Goal: Check status: Check status

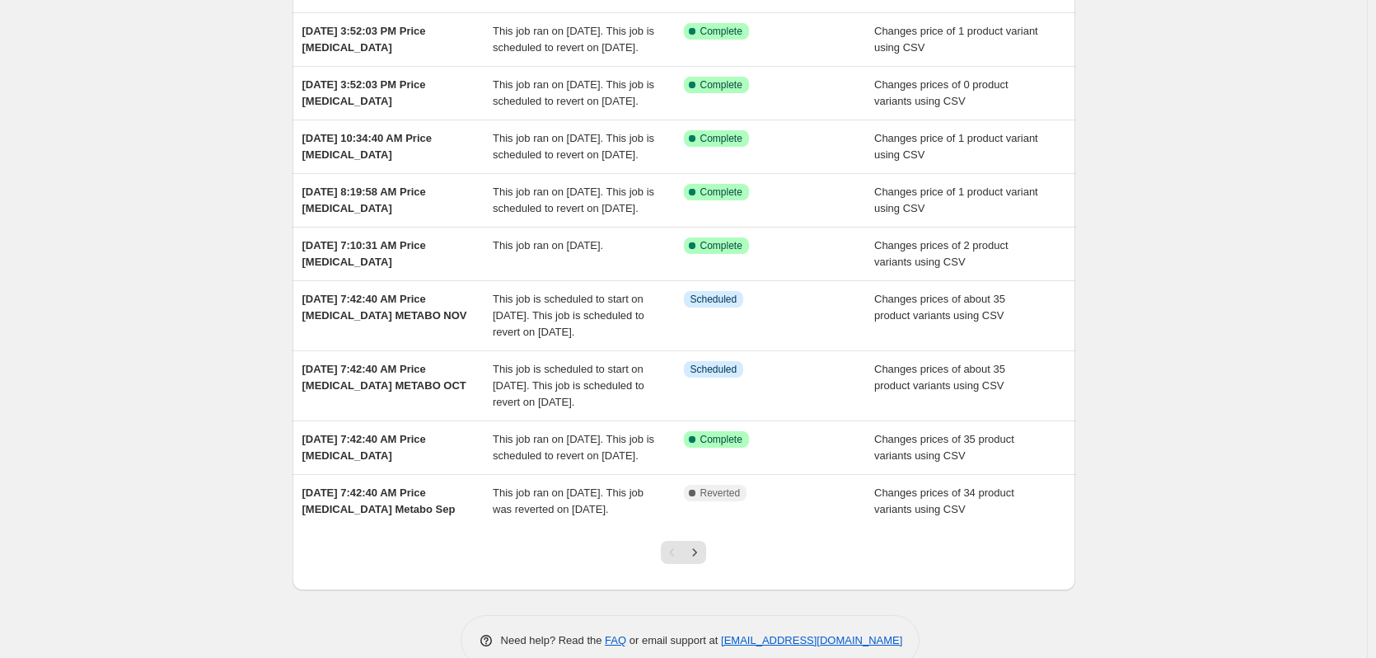
scroll to position [330, 0]
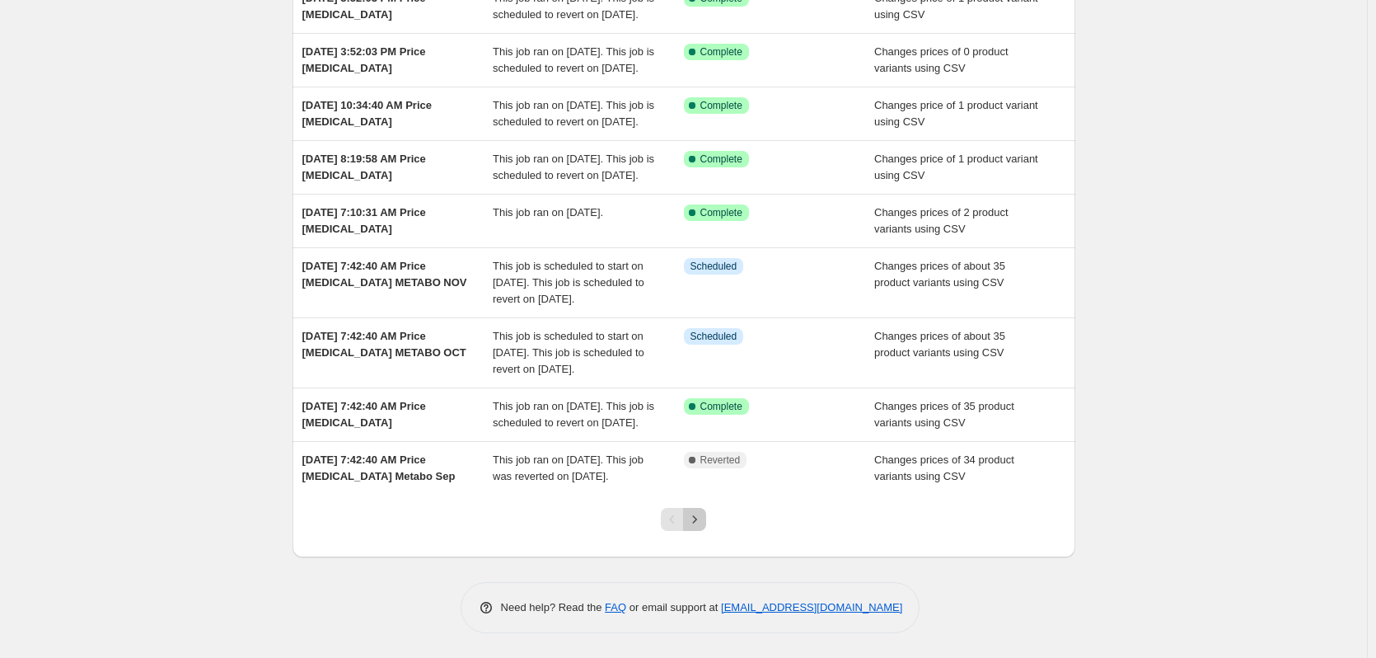
click at [706, 531] on button "Next" at bounding box center [694, 519] width 23 height 23
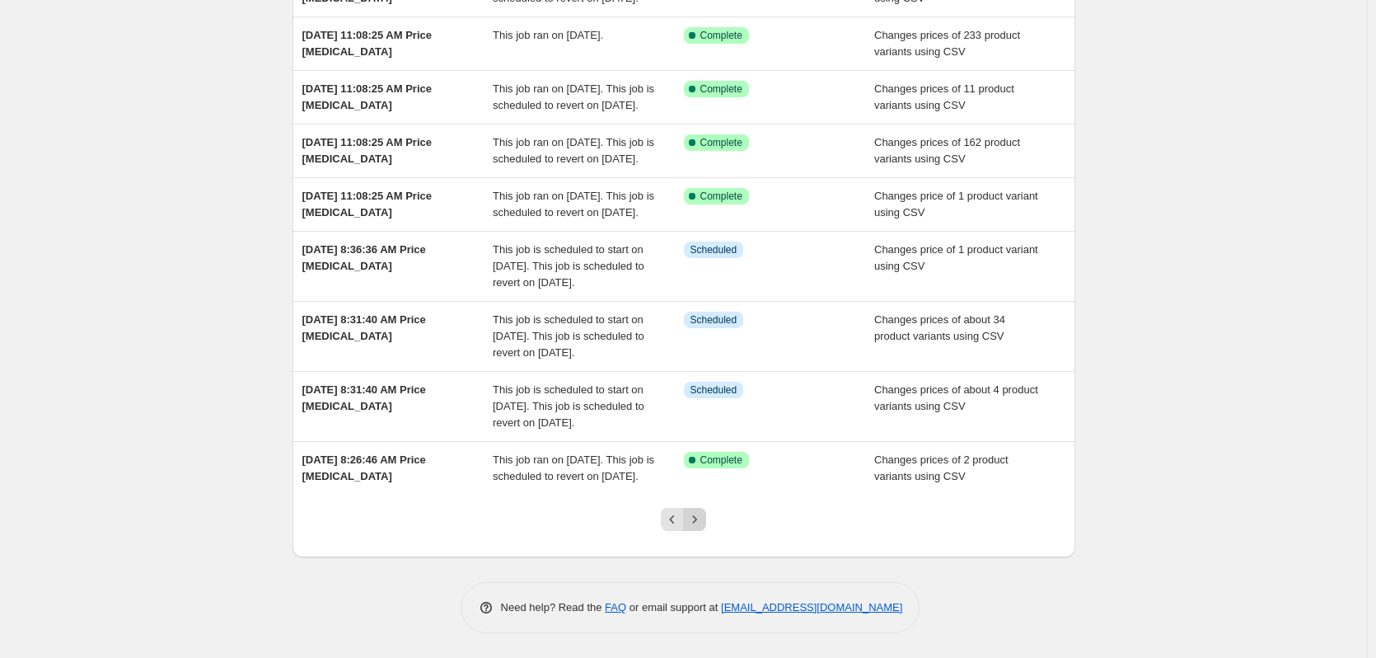
click at [706, 531] on button "Next" at bounding box center [694, 519] width 23 height 23
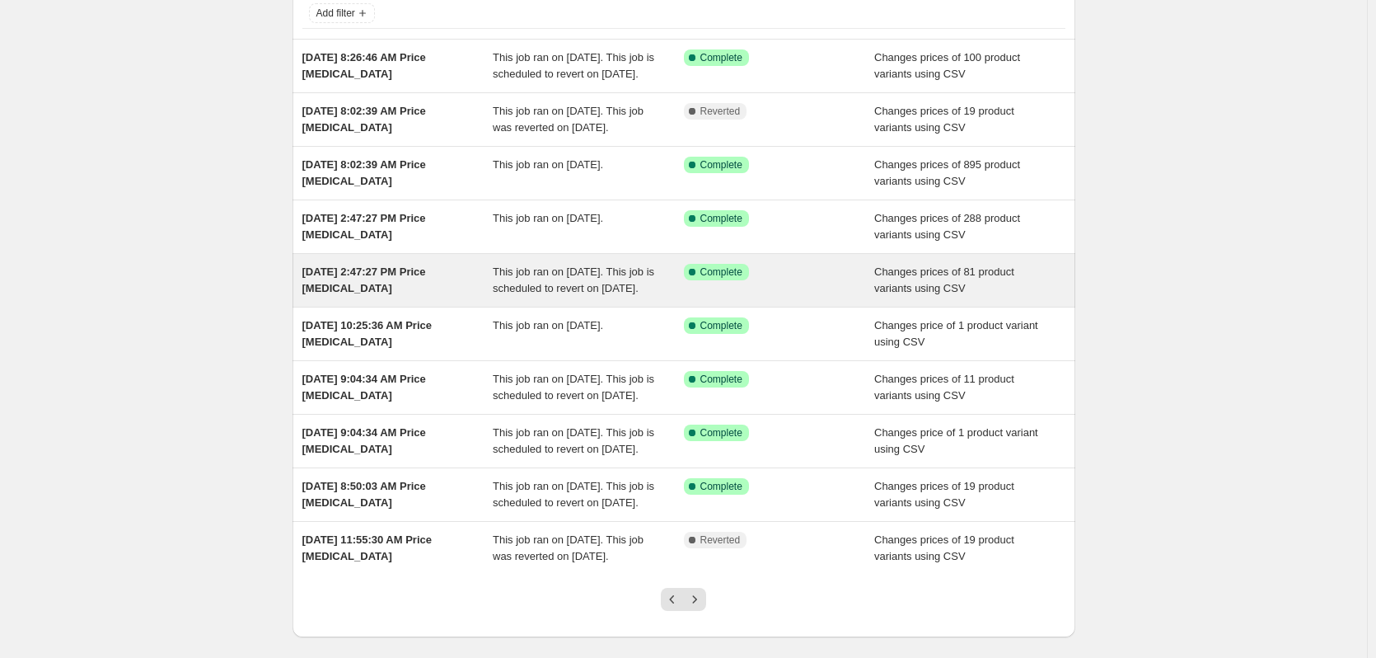
scroll to position [307, 0]
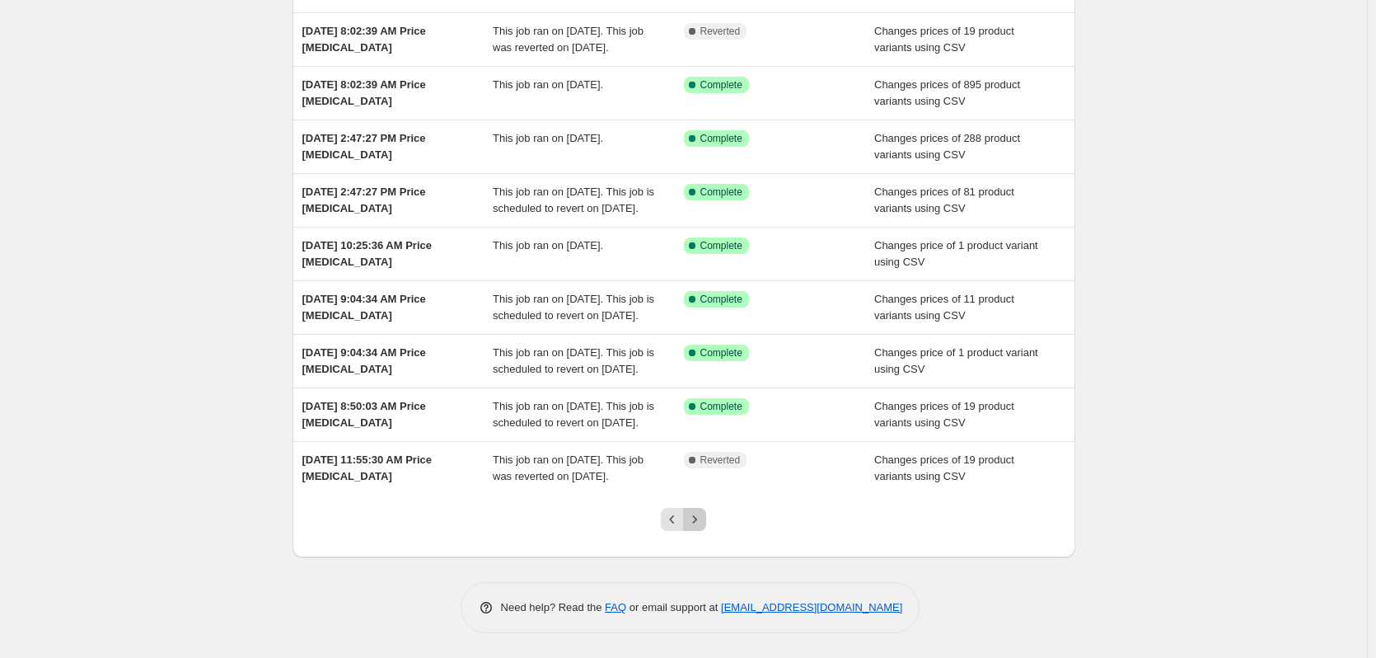
click at [701, 516] on icon "Next" at bounding box center [694, 519] width 16 height 16
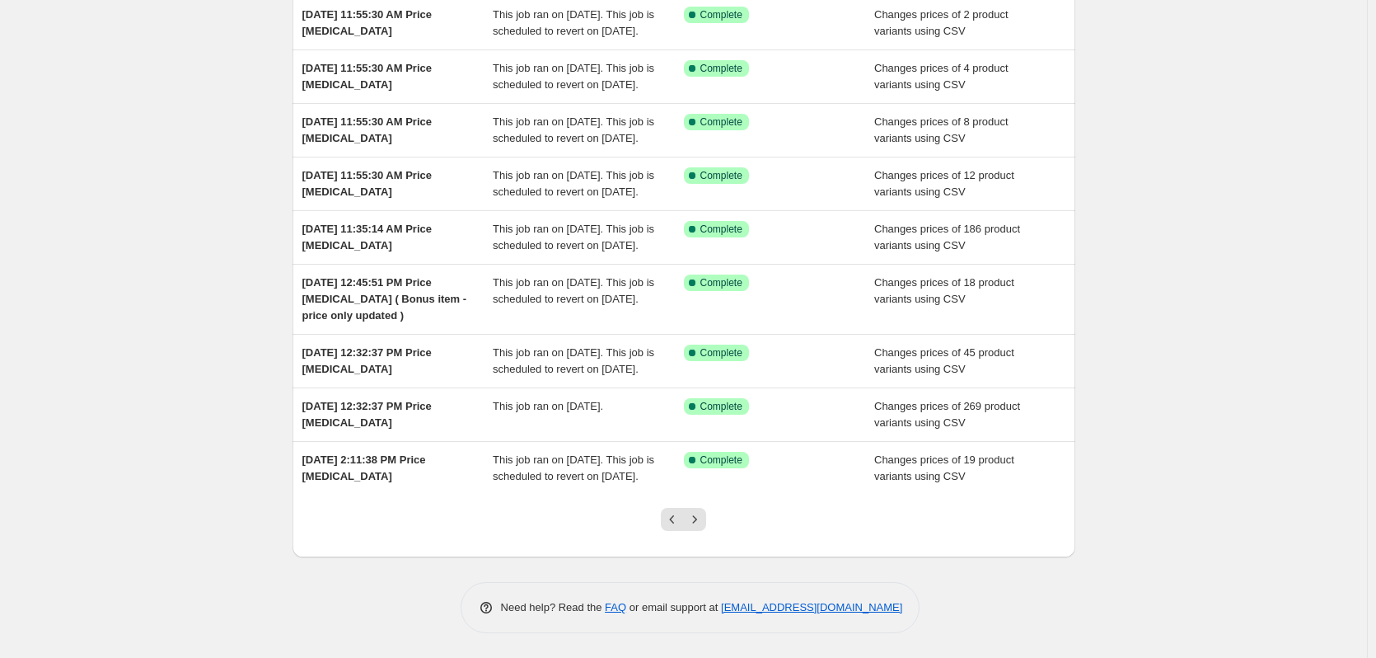
scroll to position [330, 0]
click at [695, 527] on icon "Next" at bounding box center [694, 519] width 16 height 16
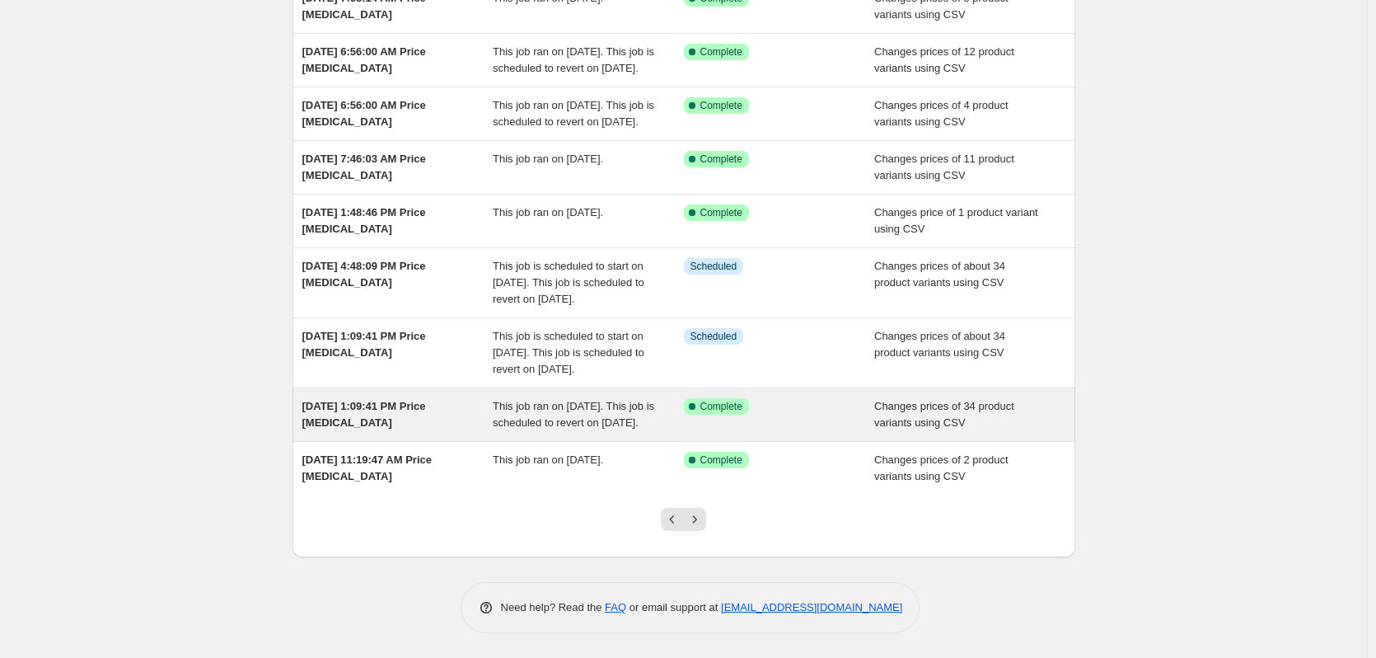
scroll to position [307, 0]
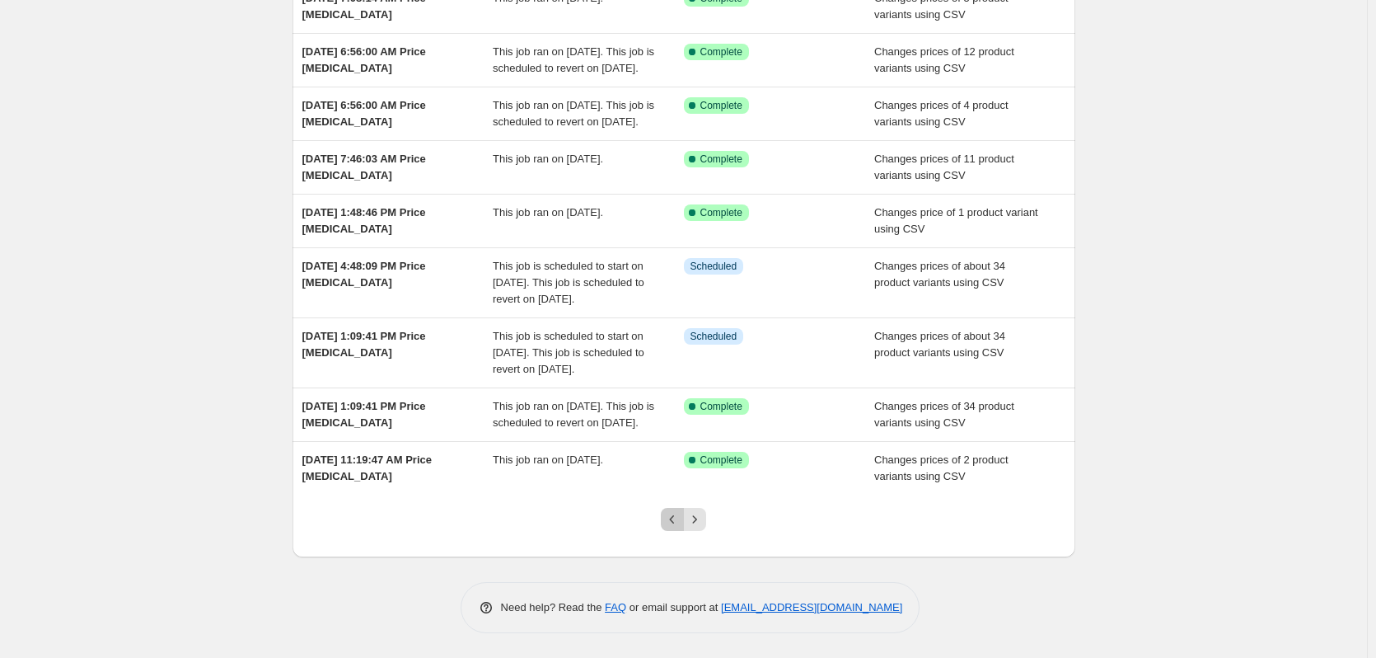
click at [671, 513] on icon "Previous" at bounding box center [672, 519] width 16 height 16
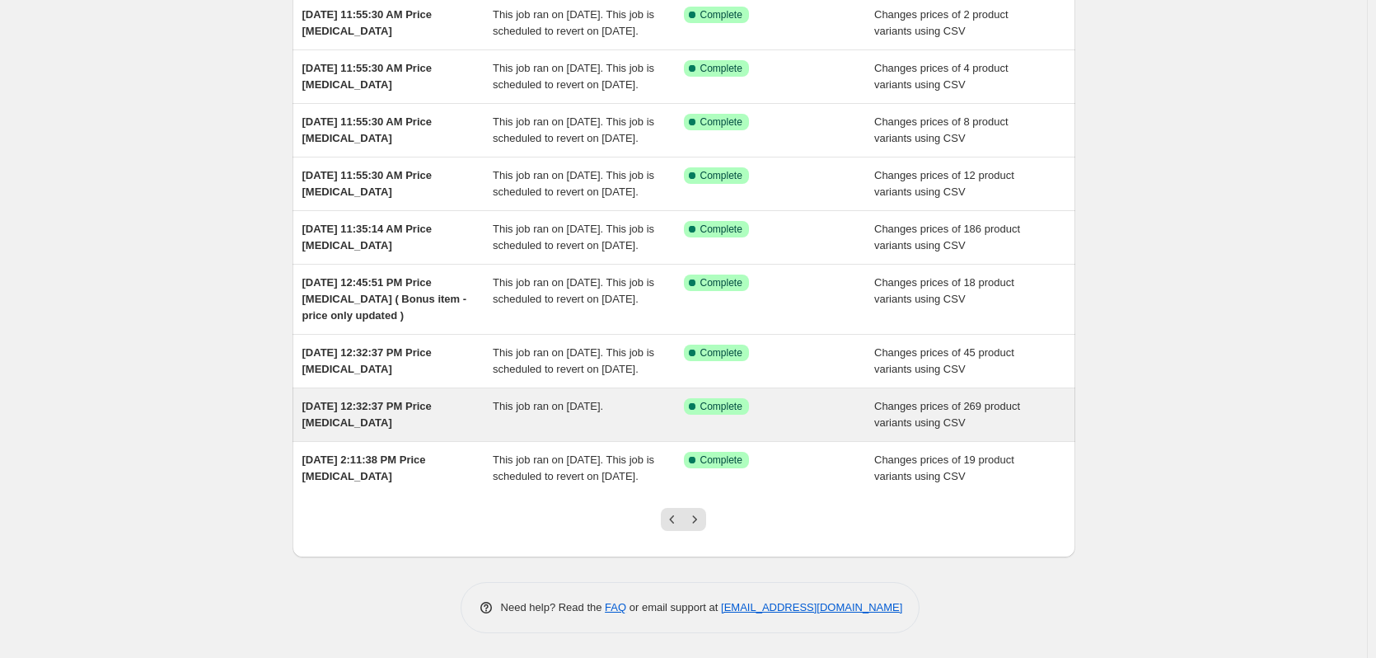
scroll to position [247, 0]
click at [560, 412] on span "This job ran on [DATE]." at bounding box center [548, 406] width 110 height 12
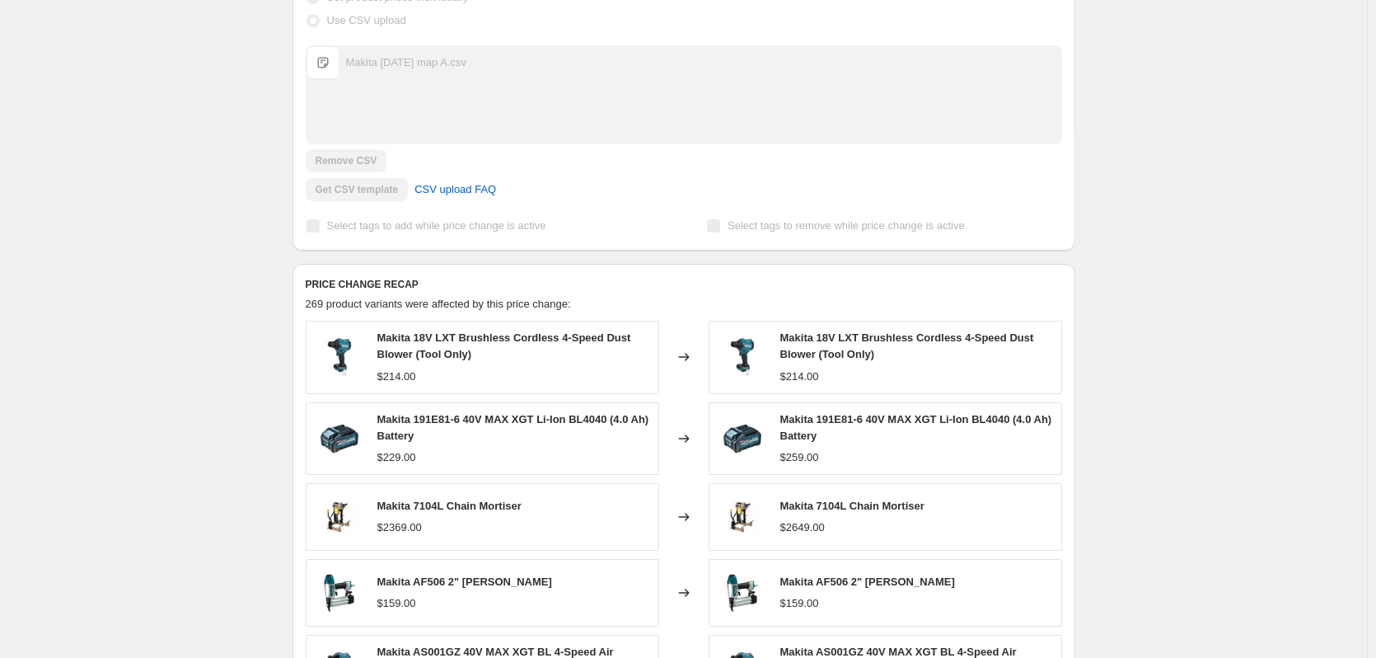
scroll to position [412, 0]
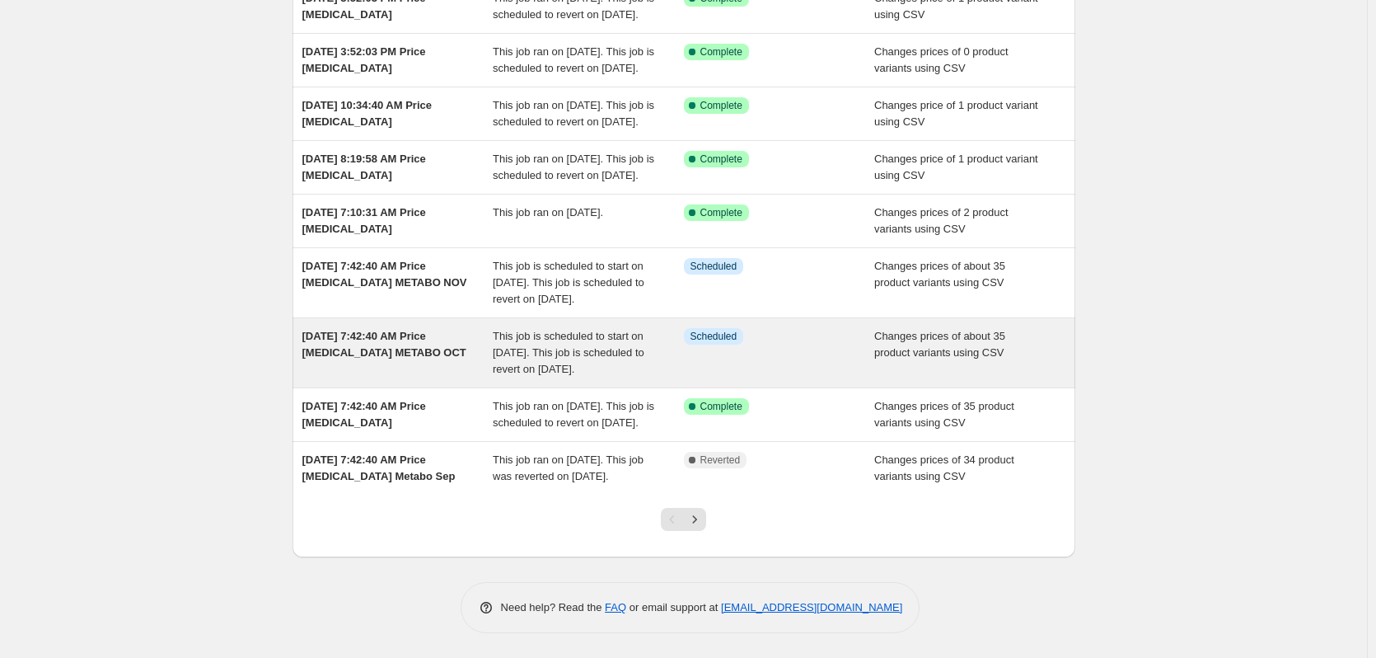
scroll to position [330, 0]
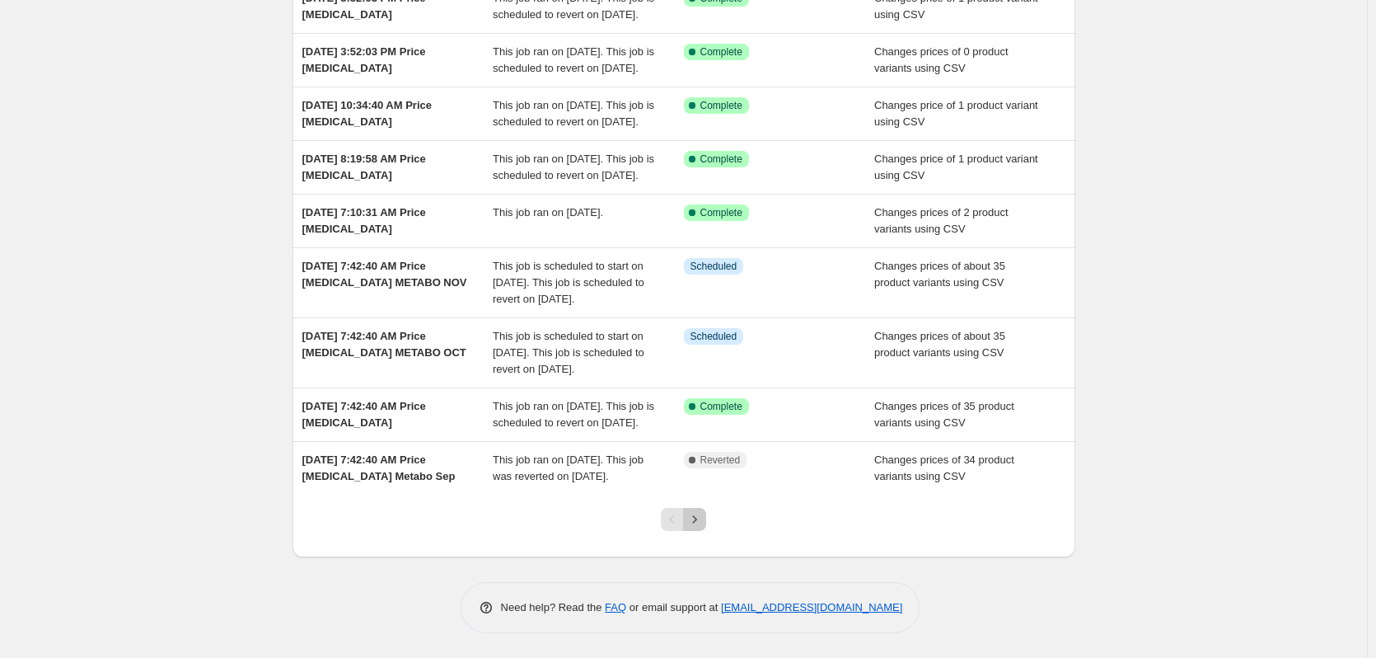
click at [701, 527] on icon "Next" at bounding box center [694, 519] width 16 height 16
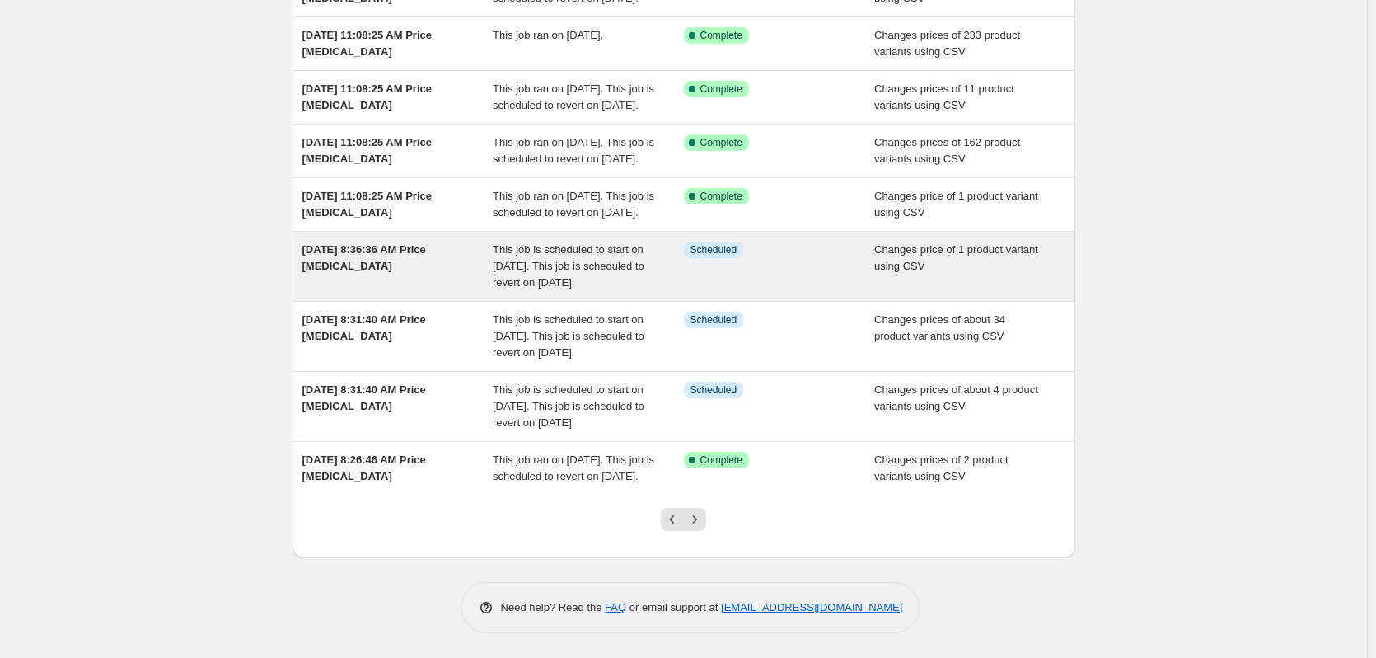
scroll to position [372, 0]
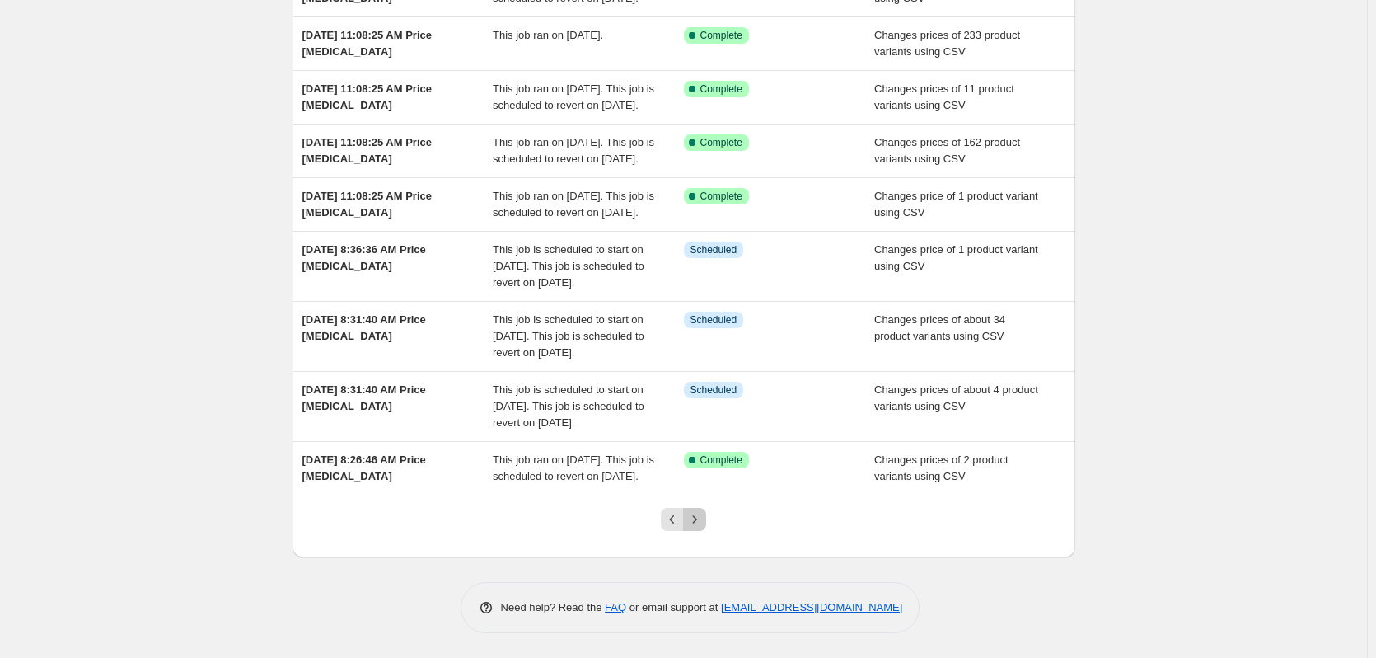
click at [703, 522] on icon "Next" at bounding box center [694, 519] width 16 height 16
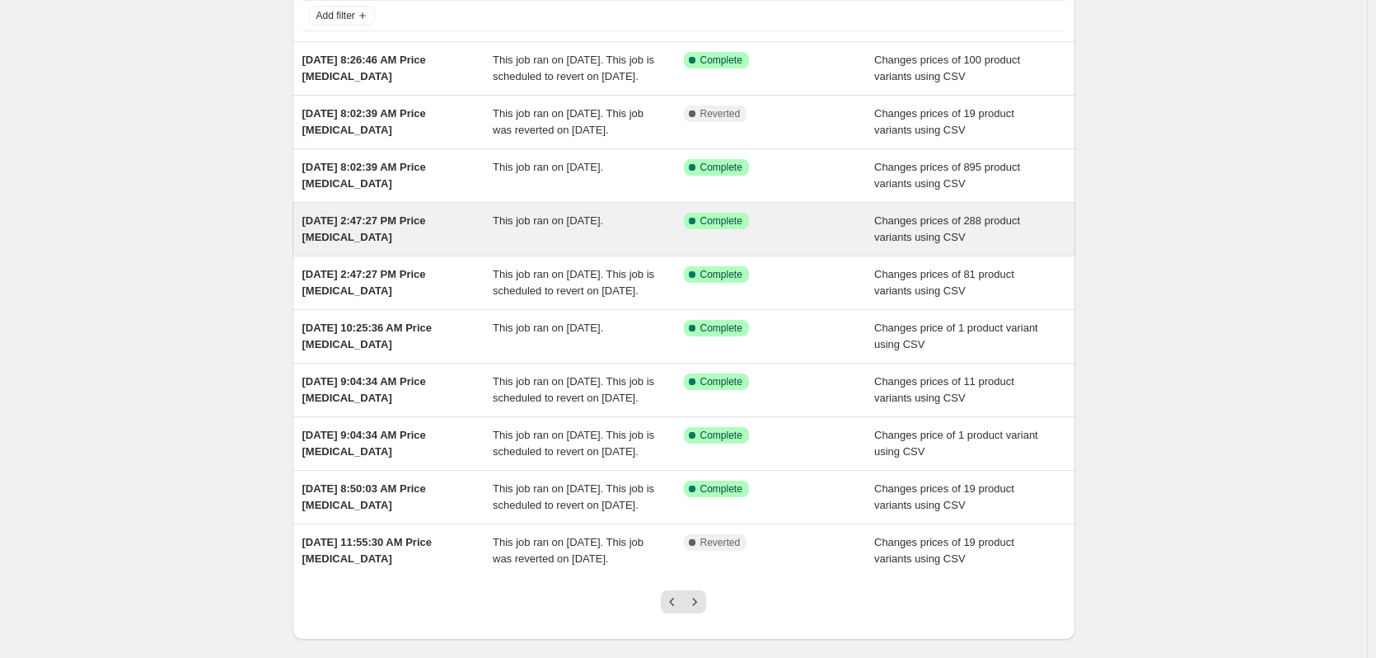
scroll to position [307, 0]
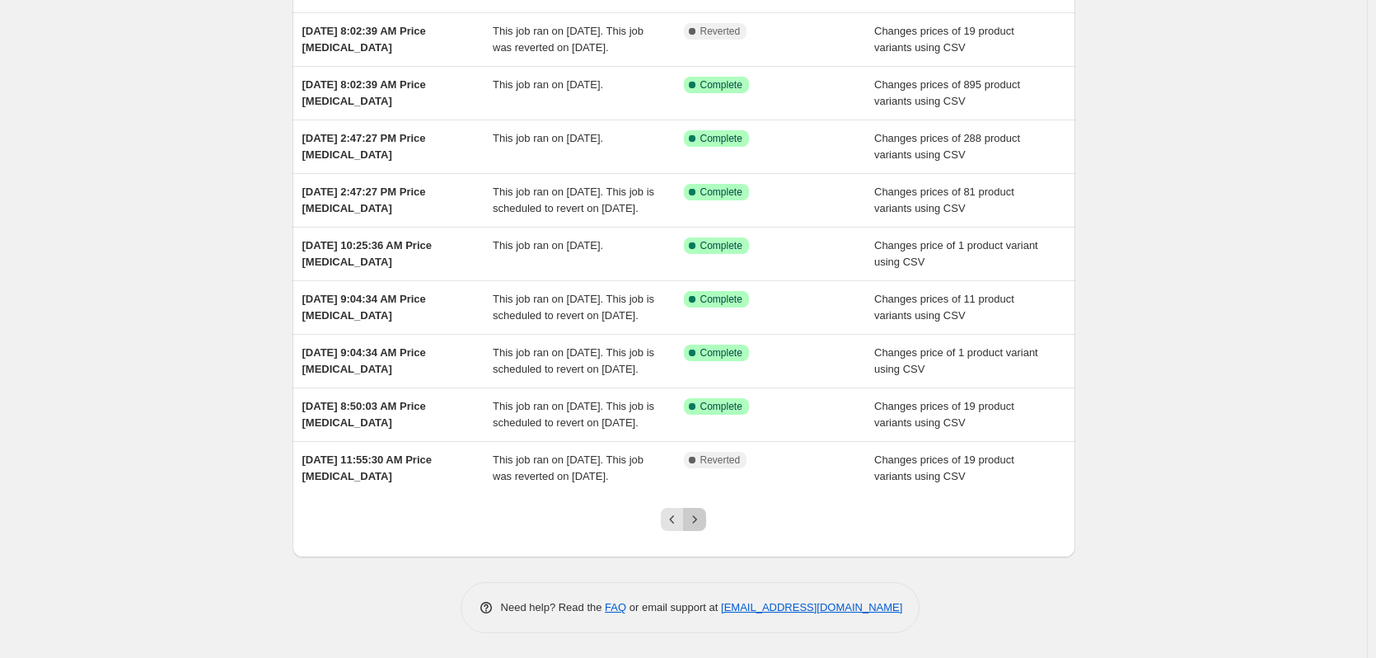
click at [700, 516] on icon "Next" at bounding box center [694, 519] width 16 height 16
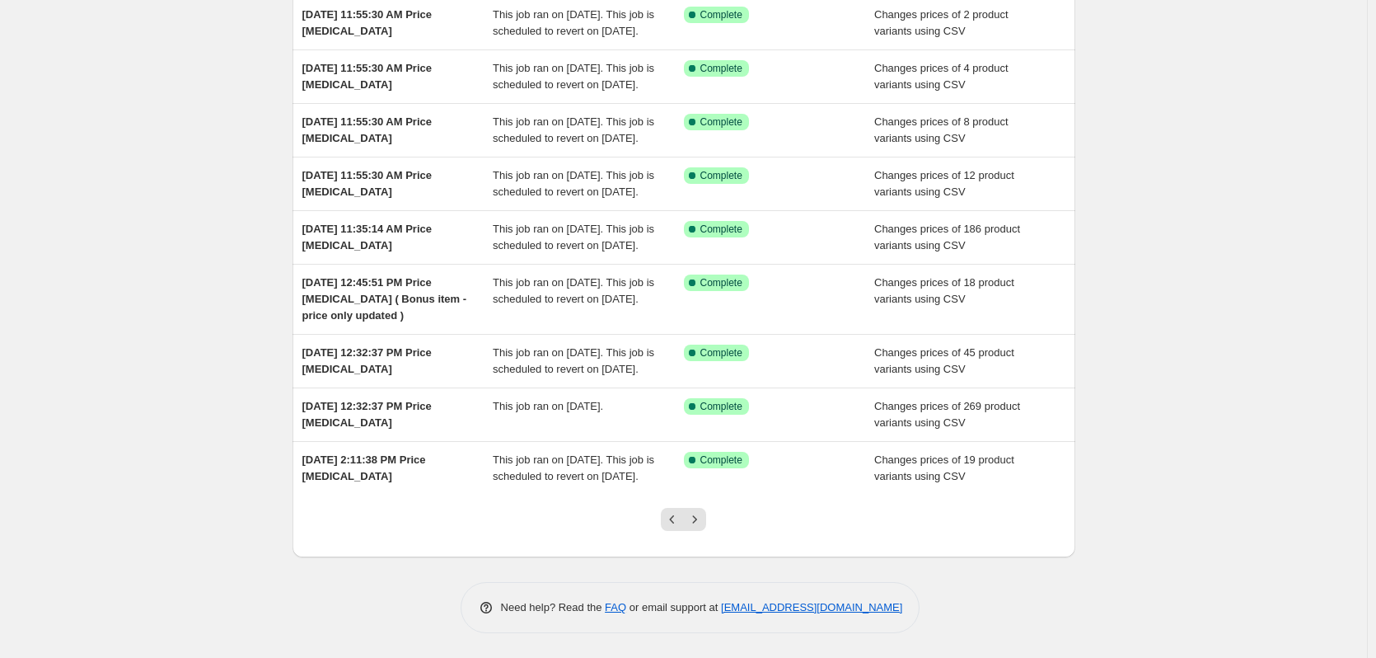
scroll to position [340, 0]
click at [706, 519] on button "Next" at bounding box center [694, 519] width 23 height 23
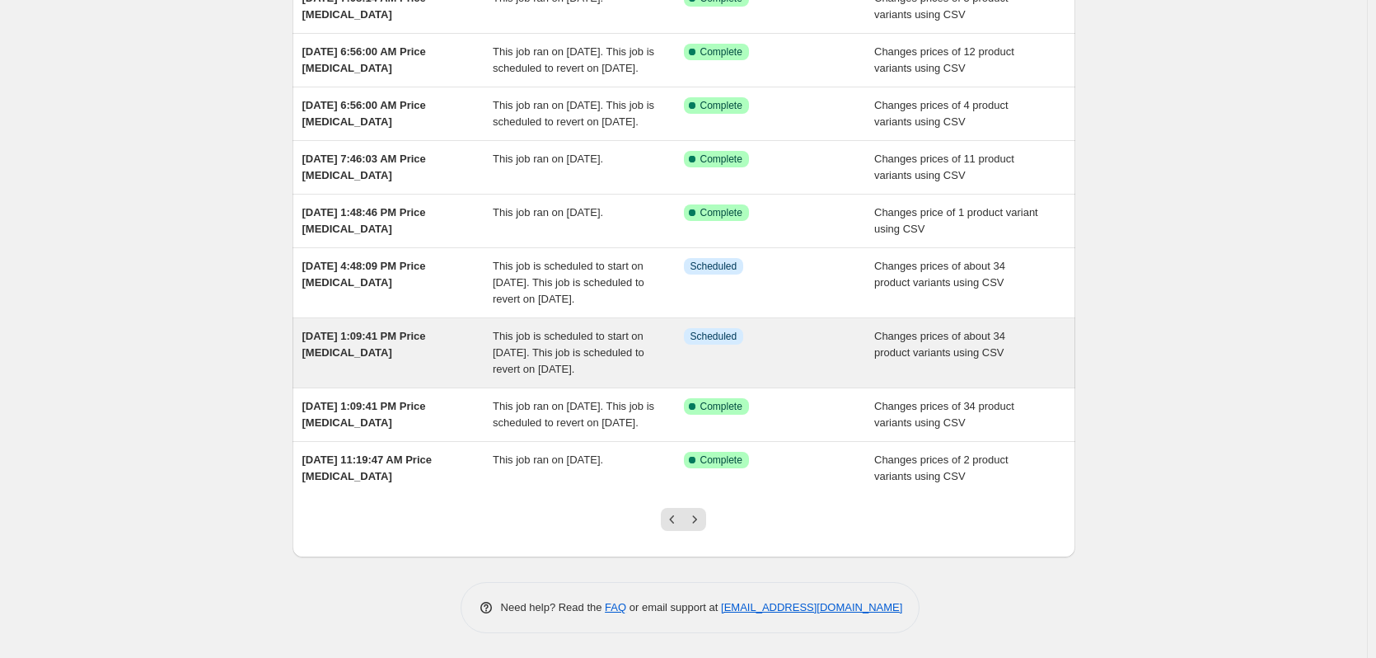
scroll to position [307, 0]
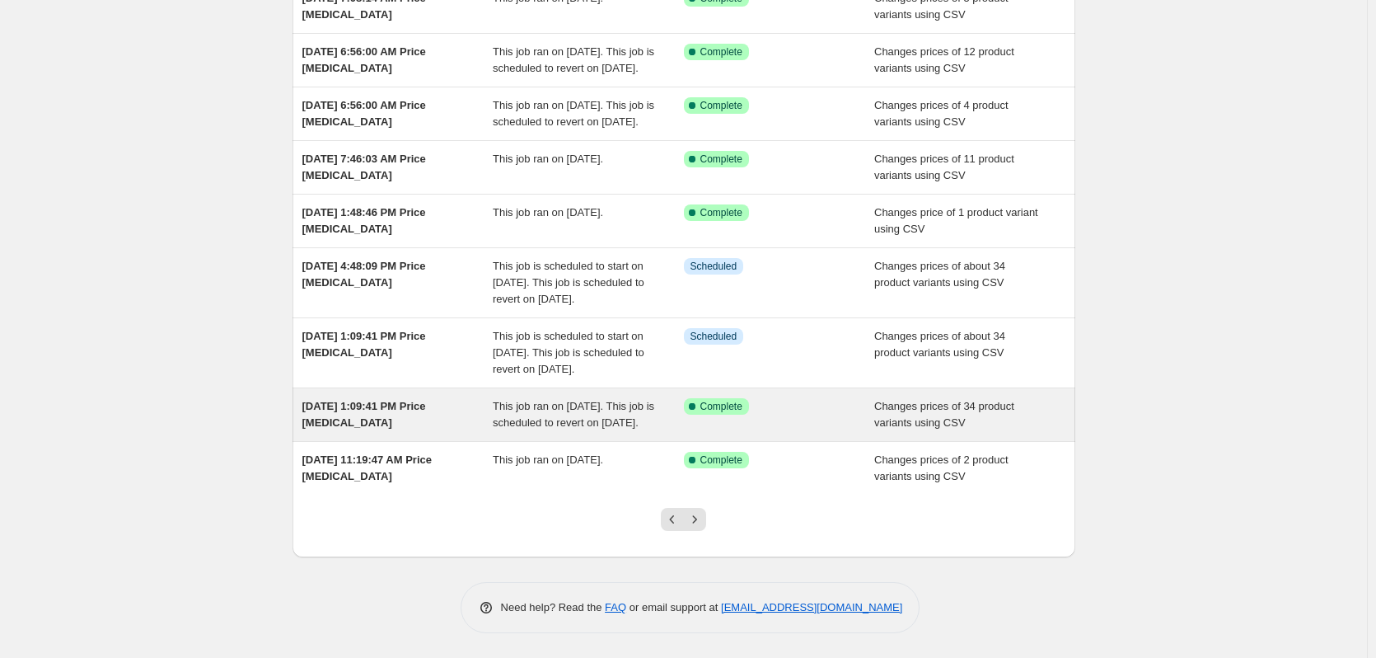
click at [602, 415] on div "This job ran on [DATE]. This job is scheduled to revert on [DATE]." at bounding box center [588, 414] width 191 height 33
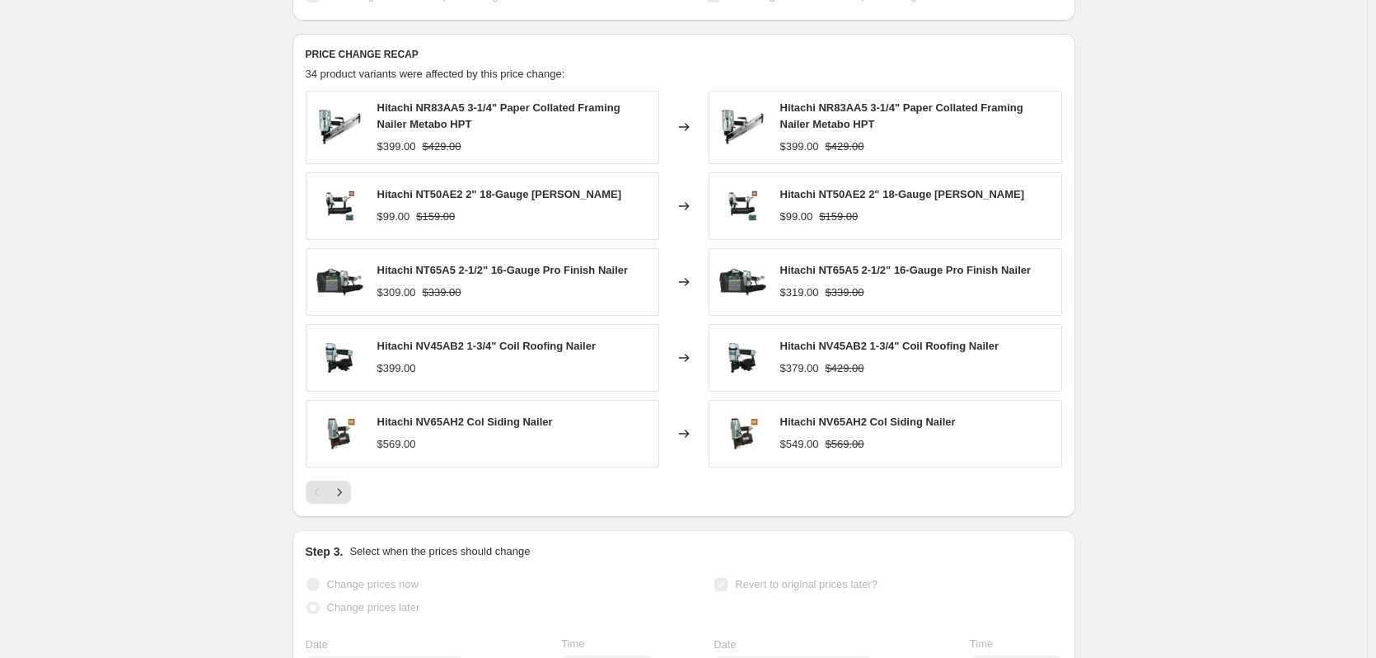
scroll to position [635, 0]
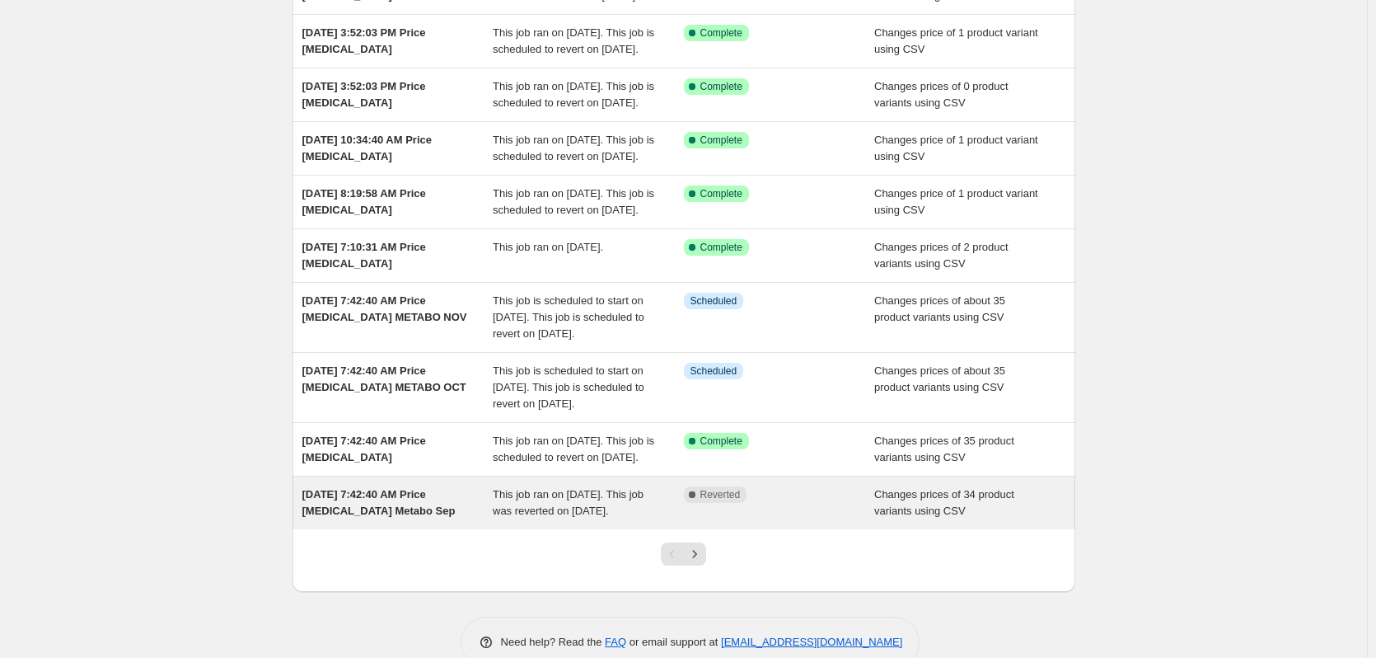
scroll to position [372, 0]
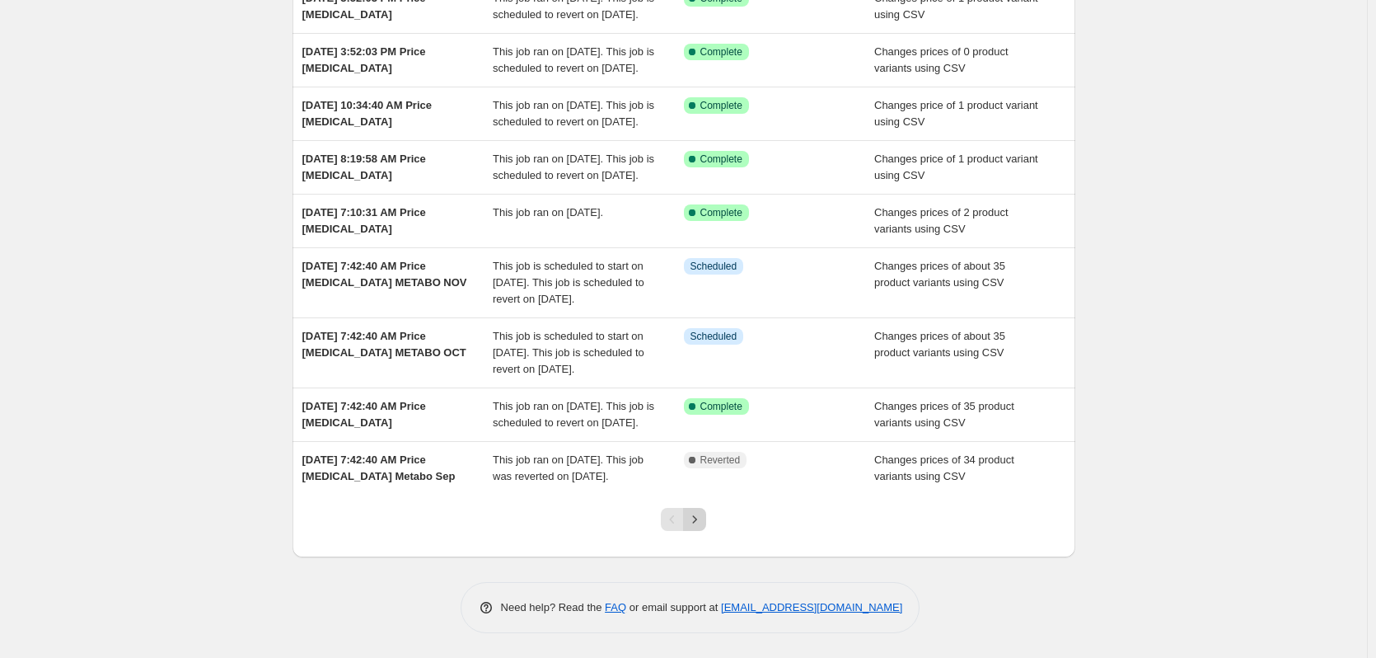
click at [700, 520] on icon "Next" at bounding box center [694, 519] width 16 height 16
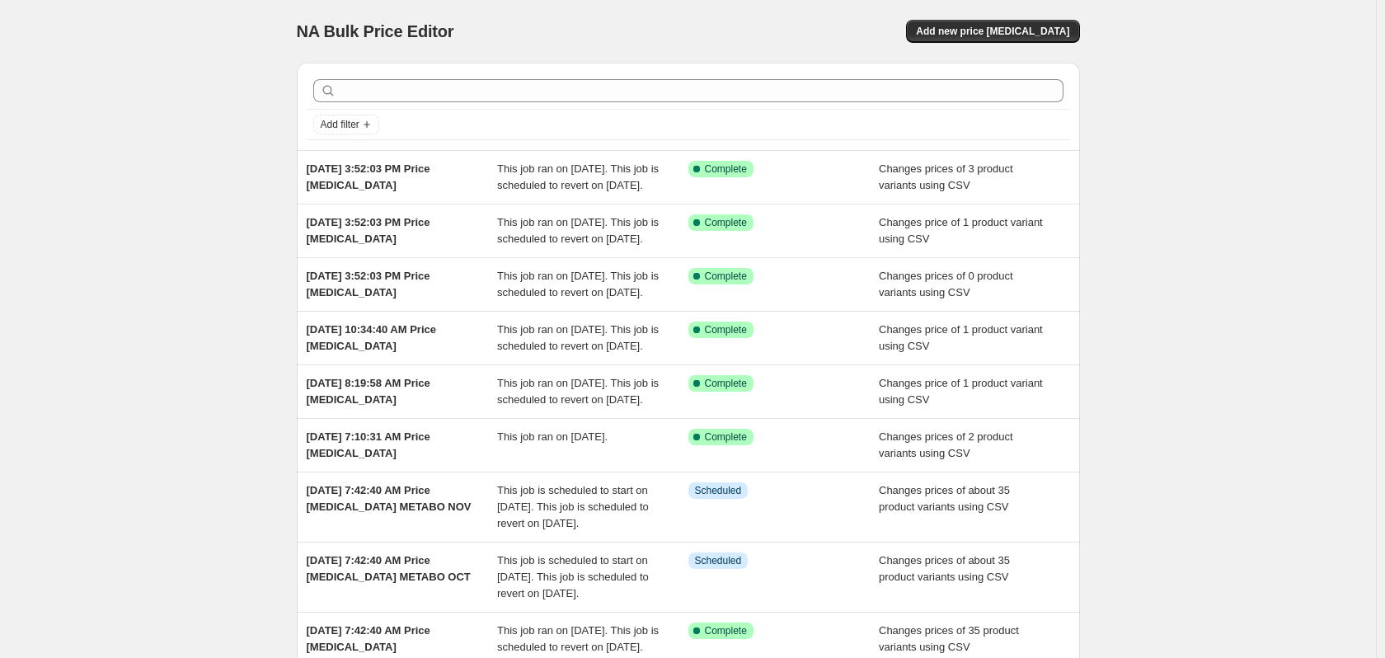
click at [700, 520] on div "NA Bulk Price Editor. This page is ready NA Bulk Price Editor Add new price [ME…" at bounding box center [687, 441] width 1375 height 882
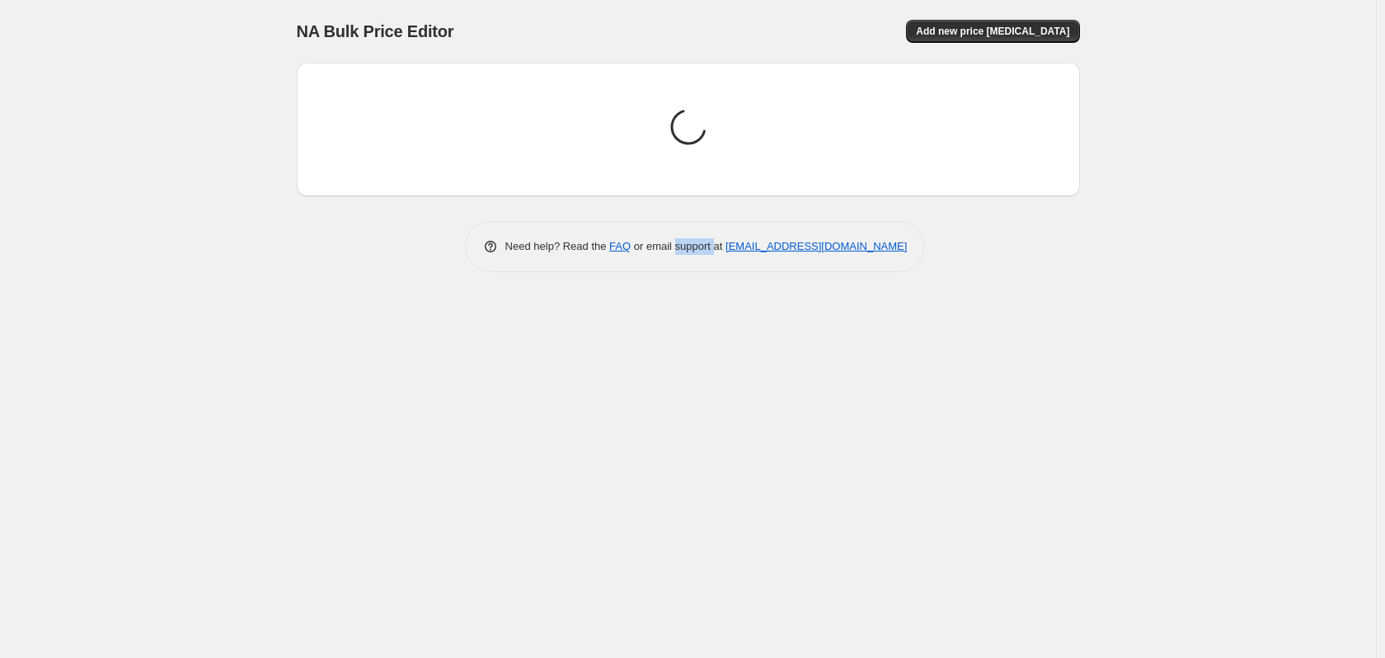
click at [700, 520] on div "NA Bulk Price Editor. This page is ready NA Bulk Price Editor Add new price [ME…" at bounding box center [687, 329] width 1375 height 658
click at [699, 520] on div "NA Bulk Price Editor. This page is ready NA Bulk Price Editor Add new price [ME…" at bounding box center [687, 329] width 1375 height 658
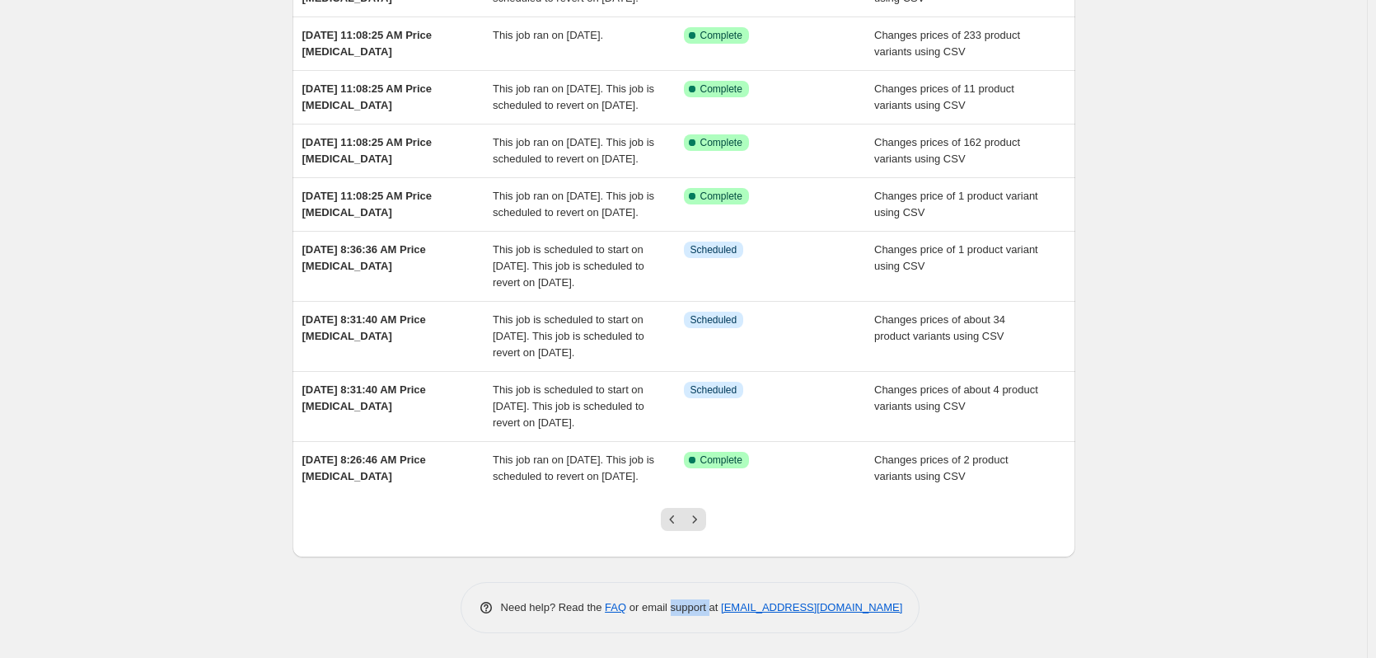
scroll to position [372, 0]
click at [701, 517] on icon "Next" at bounding box center [694, 519] width 16 height 16
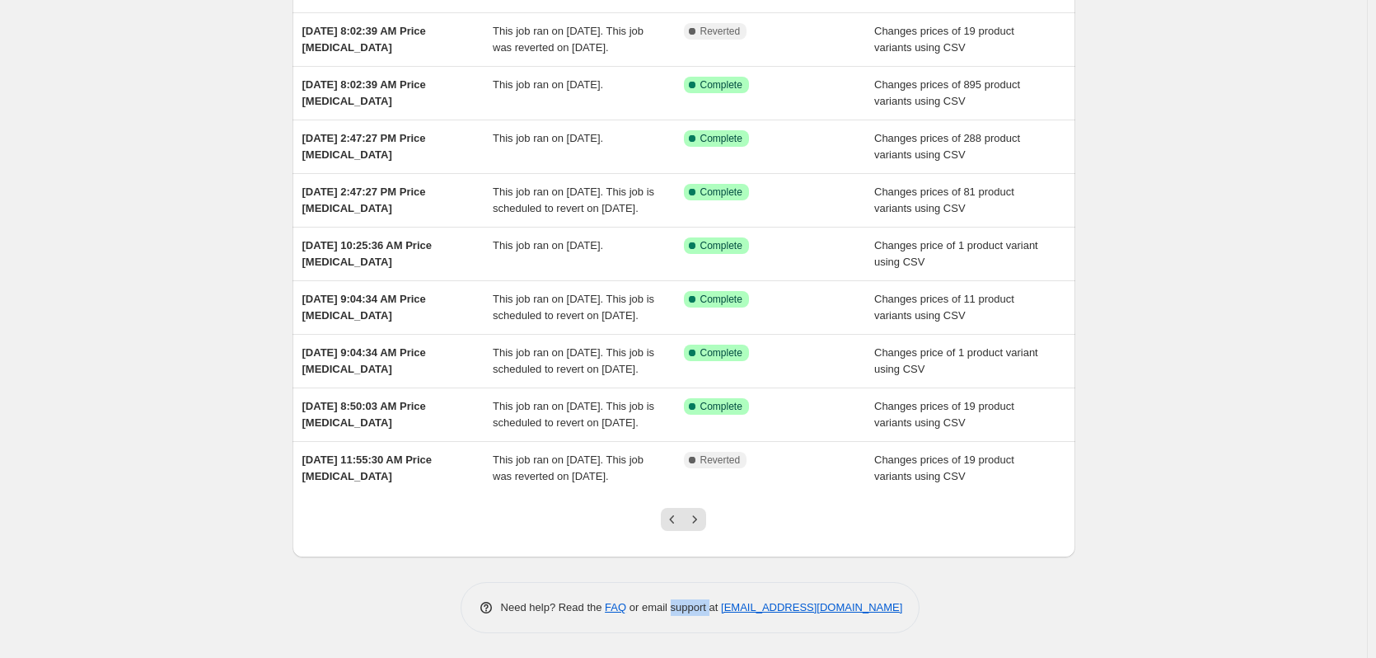
scroll to position [307, 0]
click at [703, 522] on icon "Next" at bounding box center [694, 519] width 16 height 16
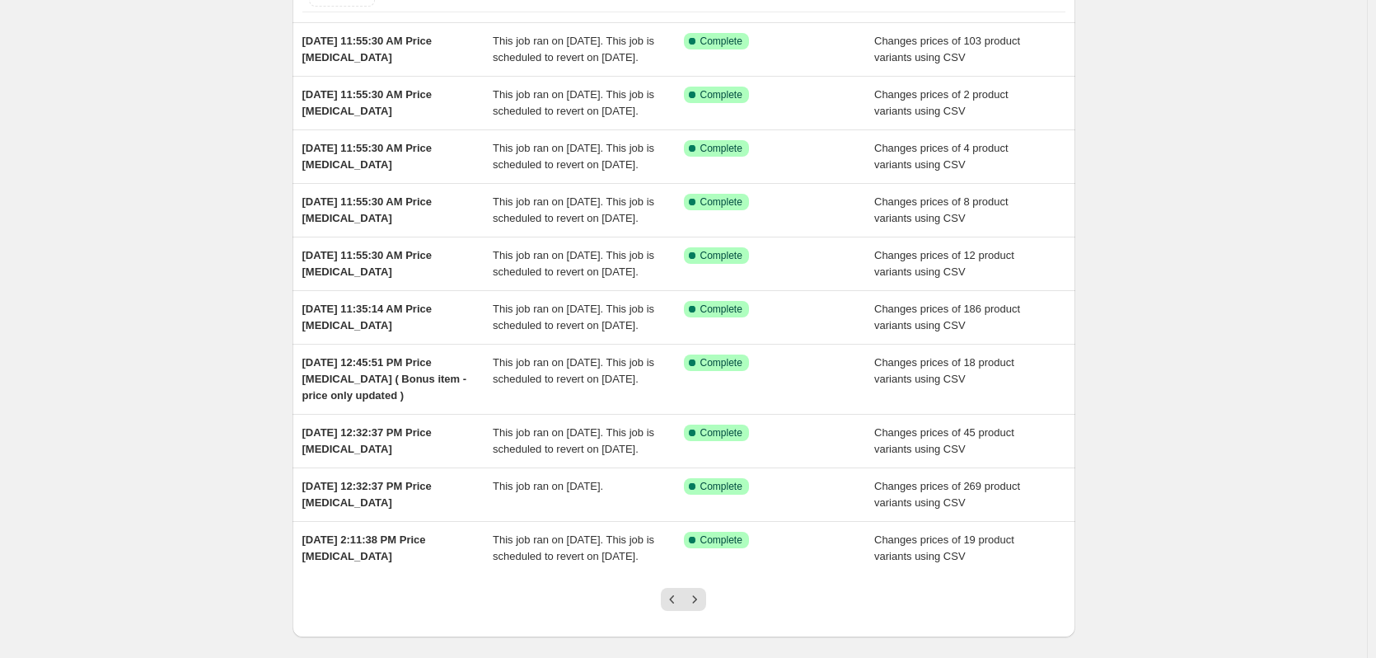
scroll to position [340, 0]
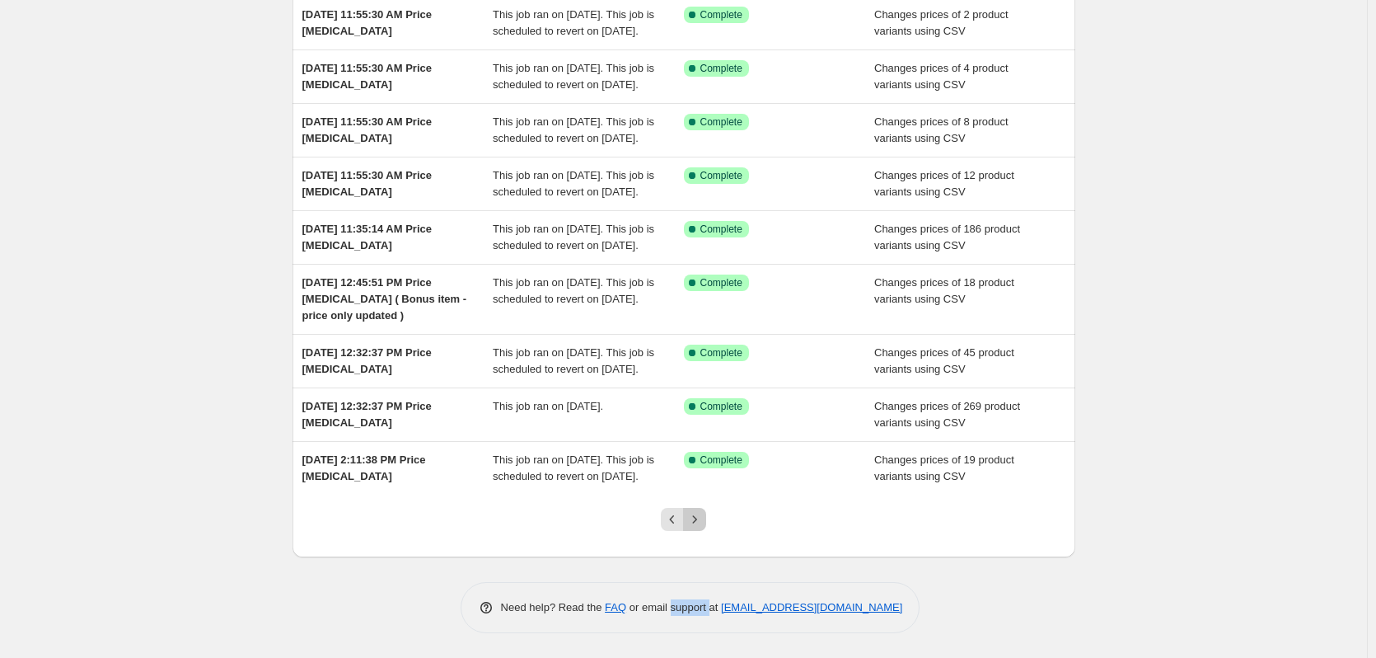
click at [703, 522] on icon "Next" at bounding box center [694, 519] width 16 height 16
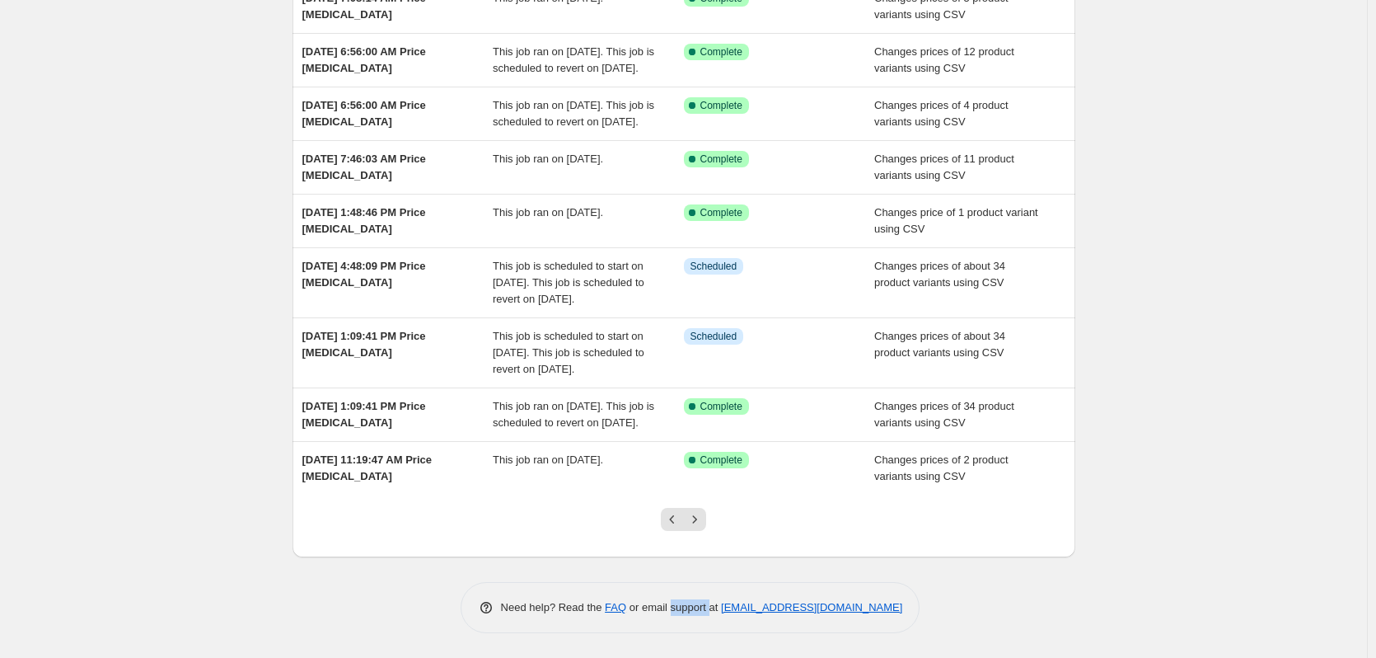
scroll to position [307, 0]
drag, startPoint x: 698, startPoint y: 518, endPoint x: 692, endPoint y: 527, distance: 10.1
click at [698, 519] on icon "Next" at bounding box center [694, 519] width 16 height 16
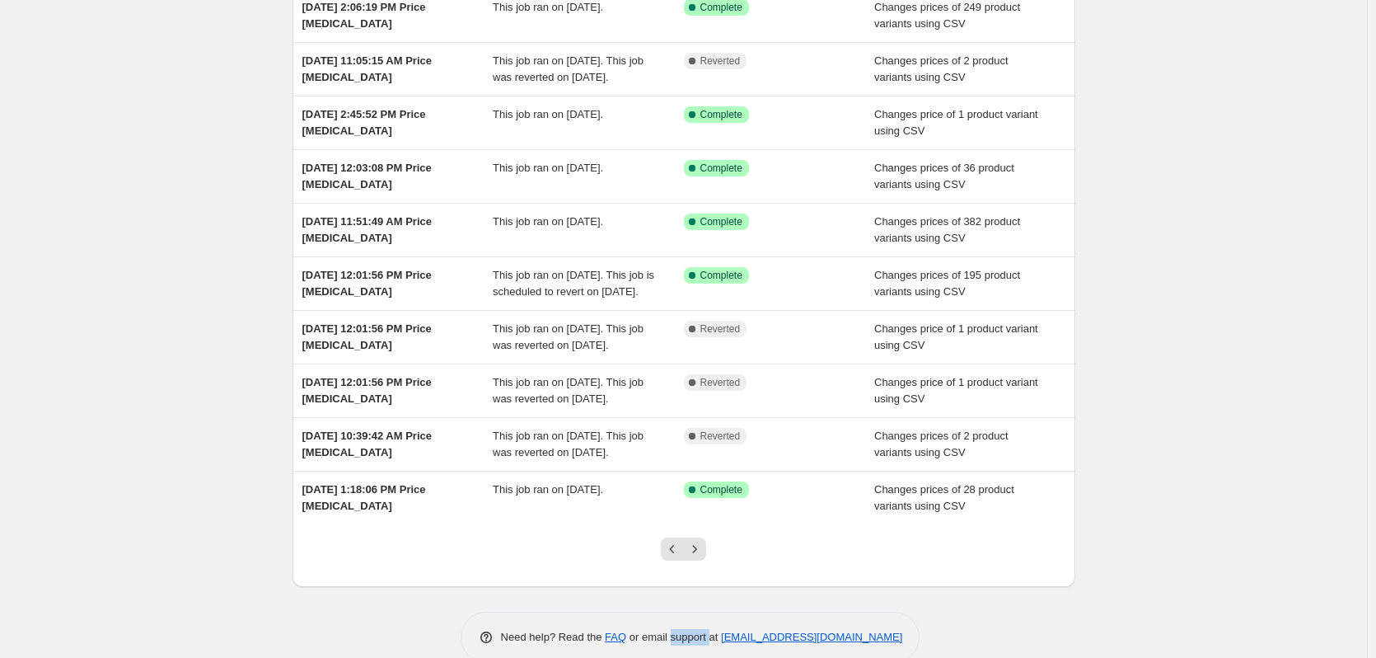
scroll to position [274, 0]
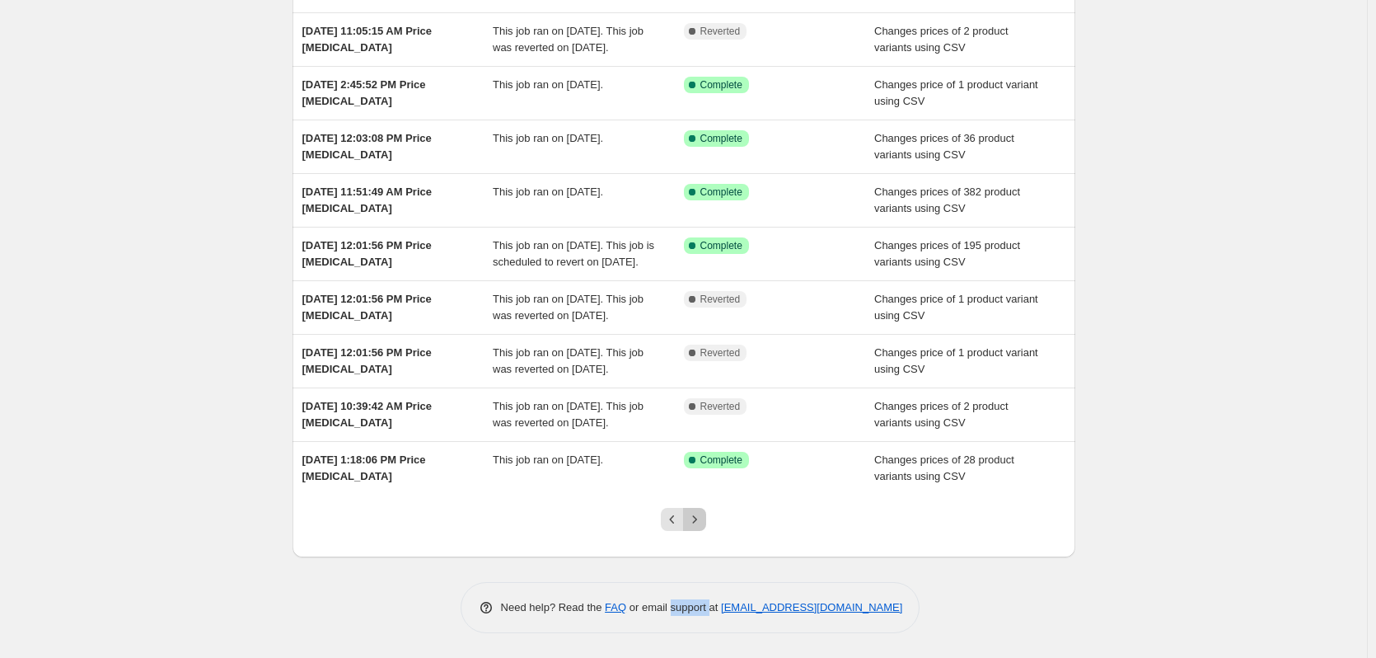
click at [700, 515] on icon "Next" at bounding box center [694, 519] width 16 height 16
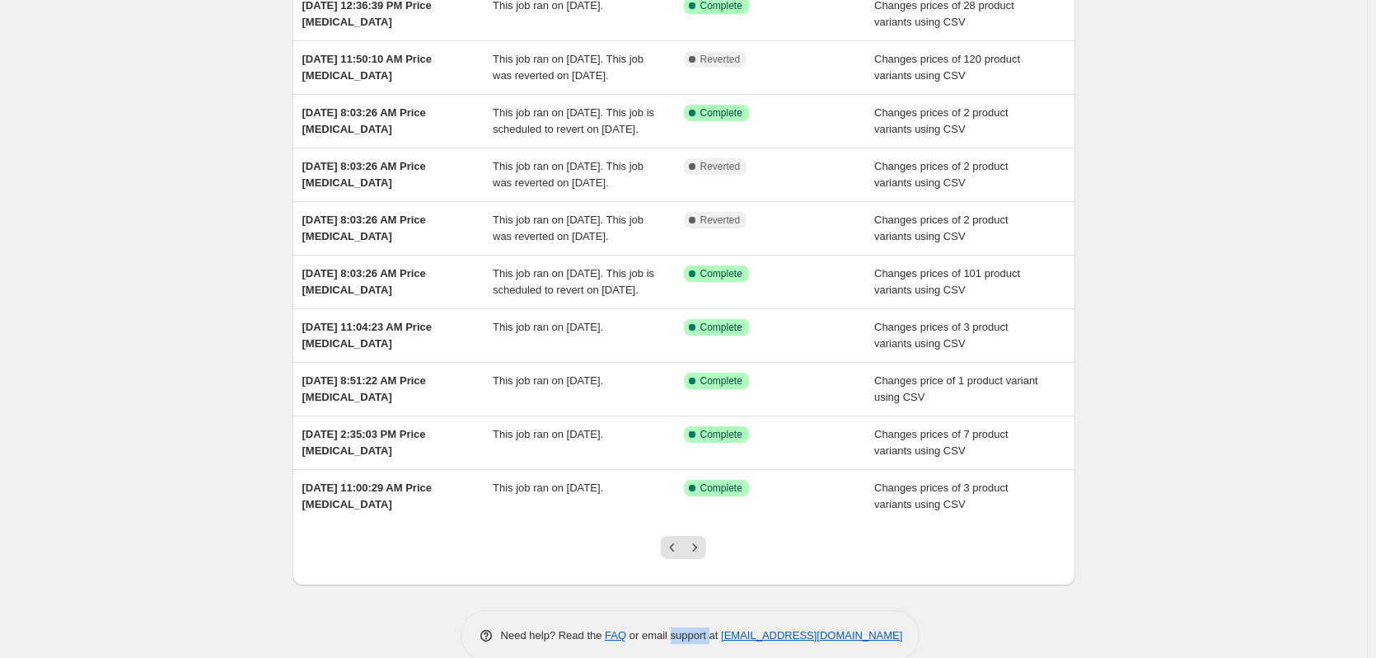
scroll to position [0, 0]
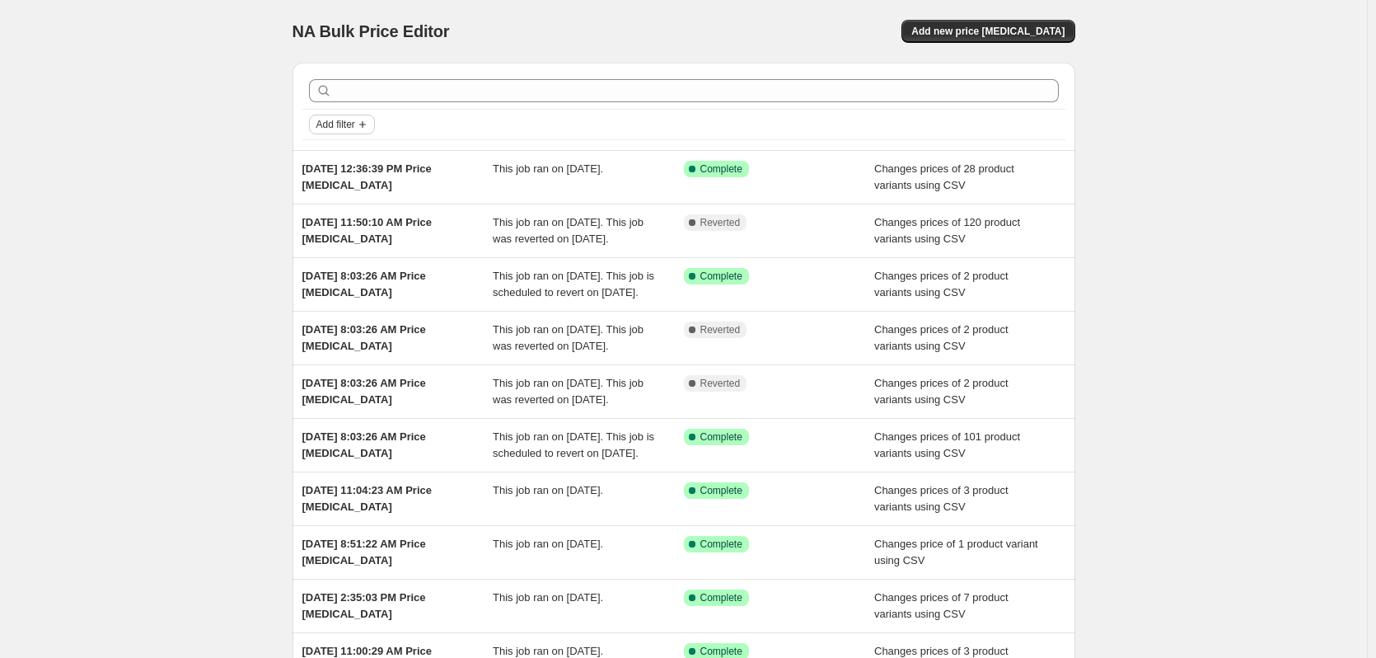
click at [357, 115] on button "Add filter" at bounding box center [342, 125] width 66 height 20
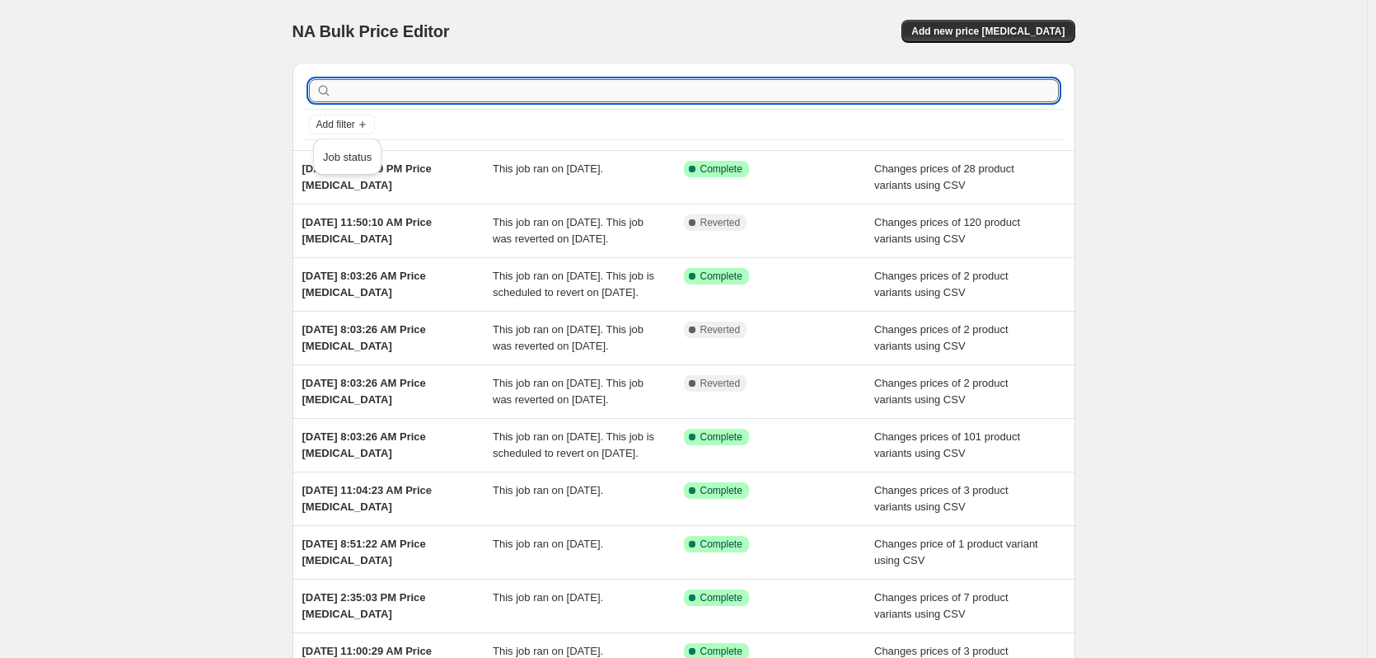
click at [395, 88] on input "text" at bounding box center [697, 90] width 724 height 23
type input "makita"
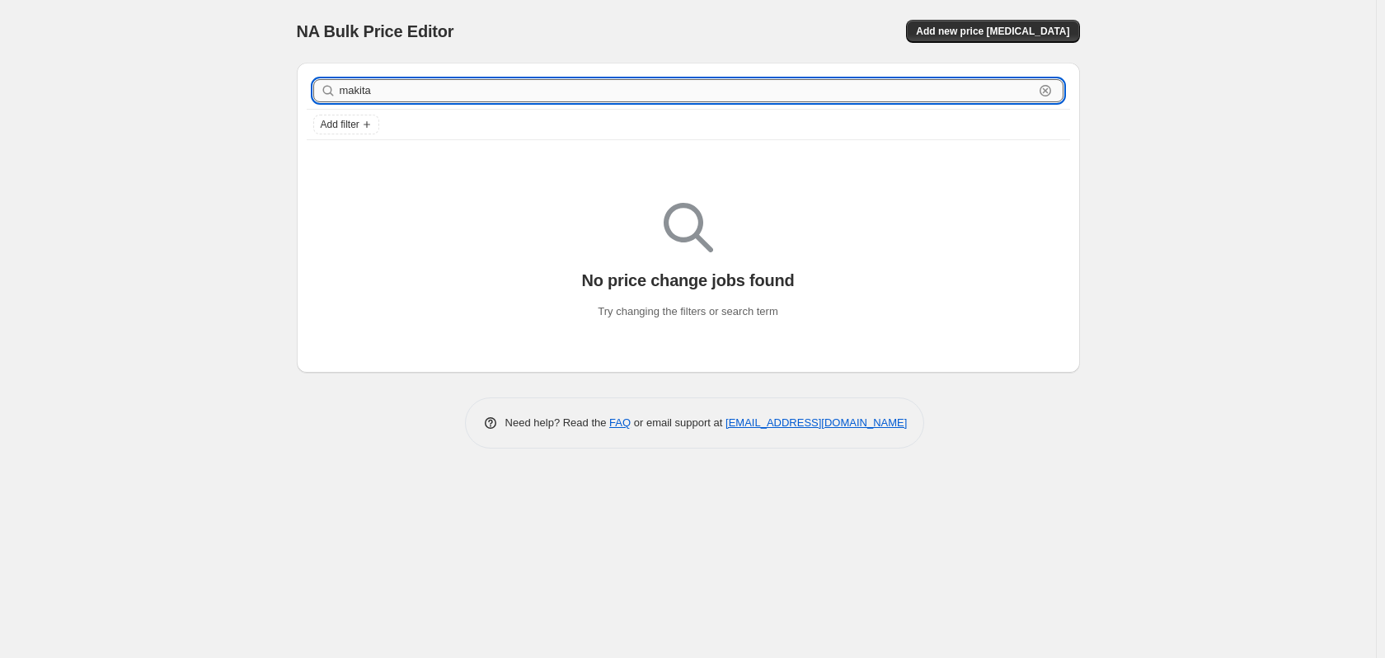
click at [376, 93] on input "makita" at bounding box center [687, 90] width 694 height 23
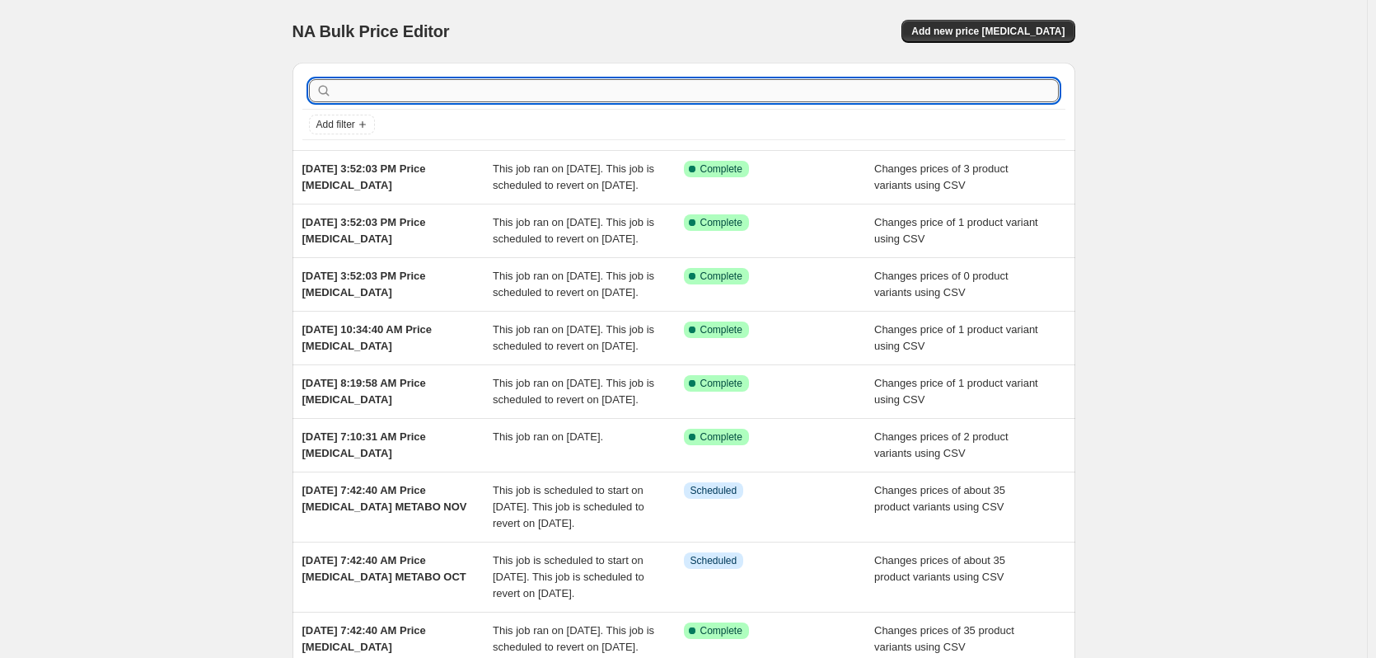
click at [390, 95] on input "text" at bounding box center [697, 90] width 724 height 23
type input "Oct"
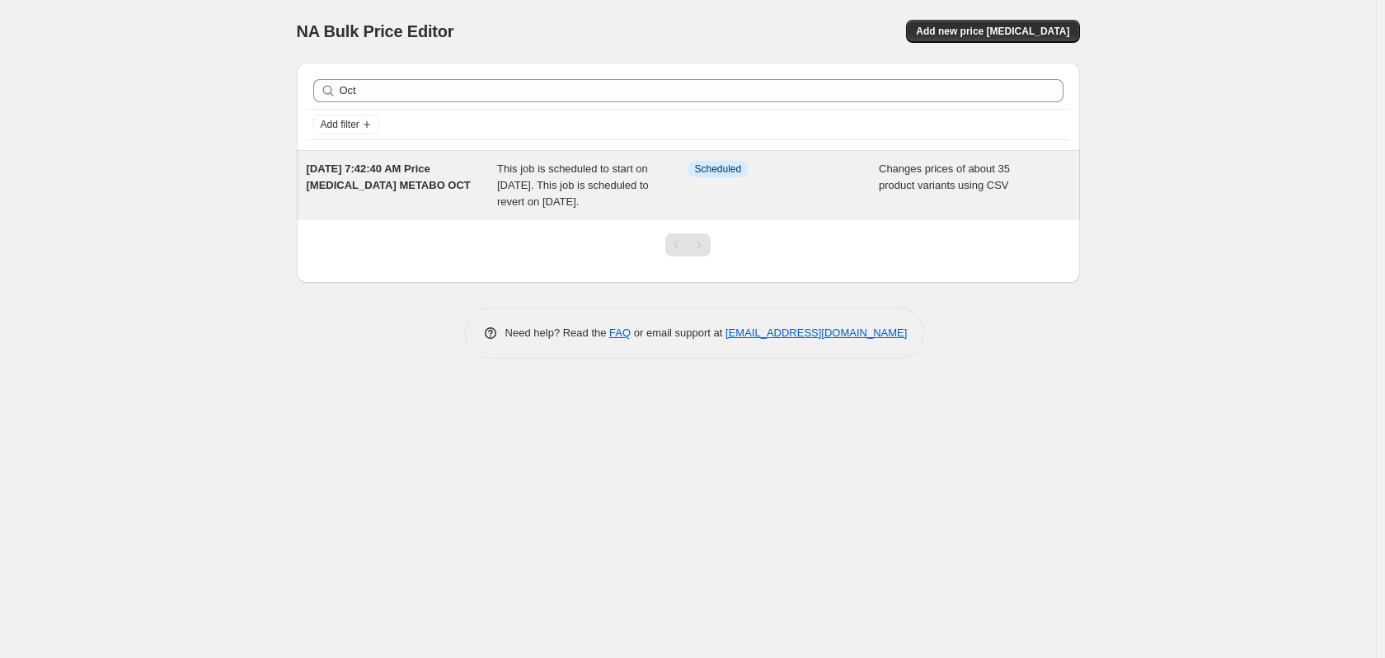
click at [504, 190] on span "This job is scheduled to start on [DATE]. This job is scheduled to revert on [D…" at bounding box center [573, 184] width 152 height 45
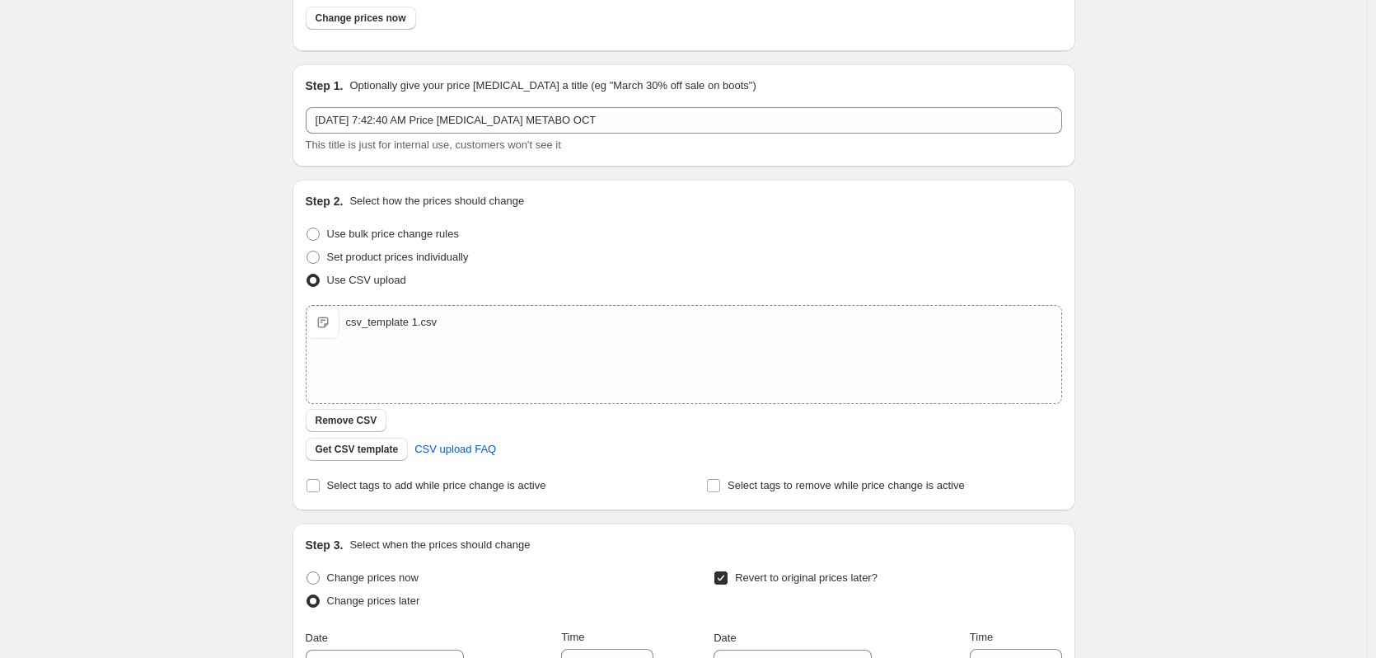
scroll to position [77, 0]
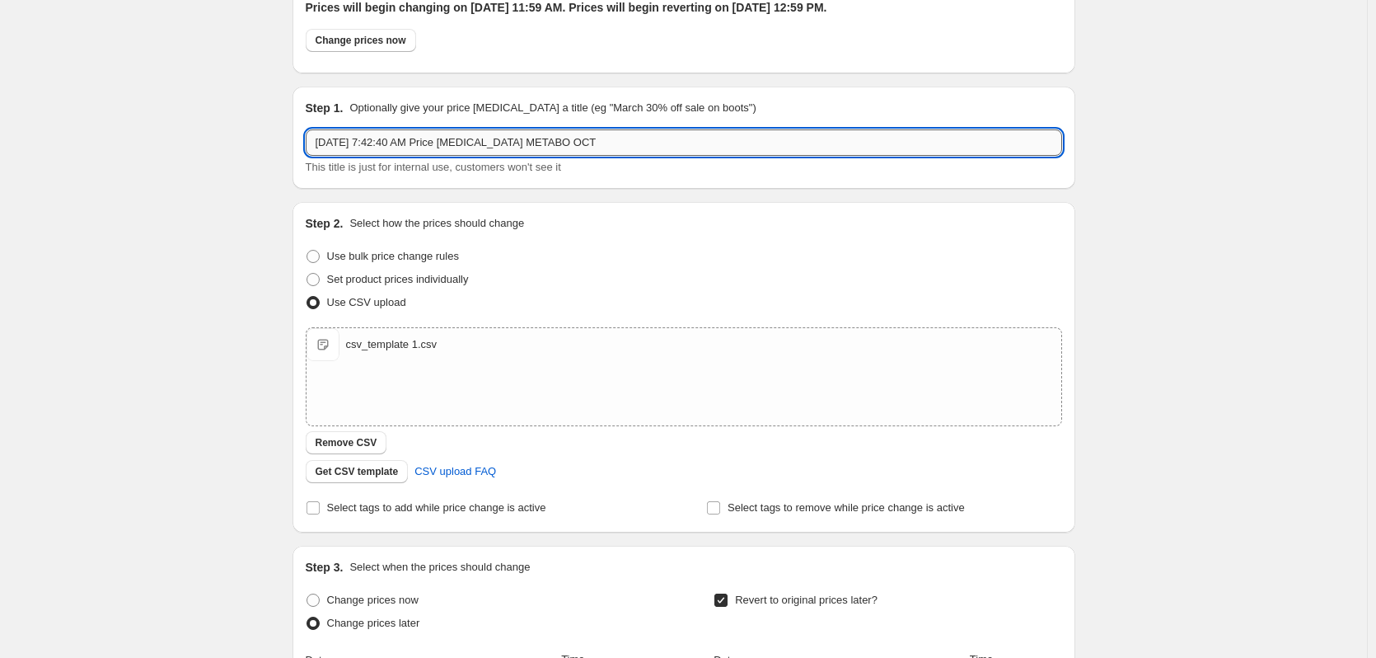
click at [536, 140] on input "[DATE] 7:42:40 AM Price [MEDICAL_DATA] METABO OCT" at bounding box center [684, 142] width 757 height 26
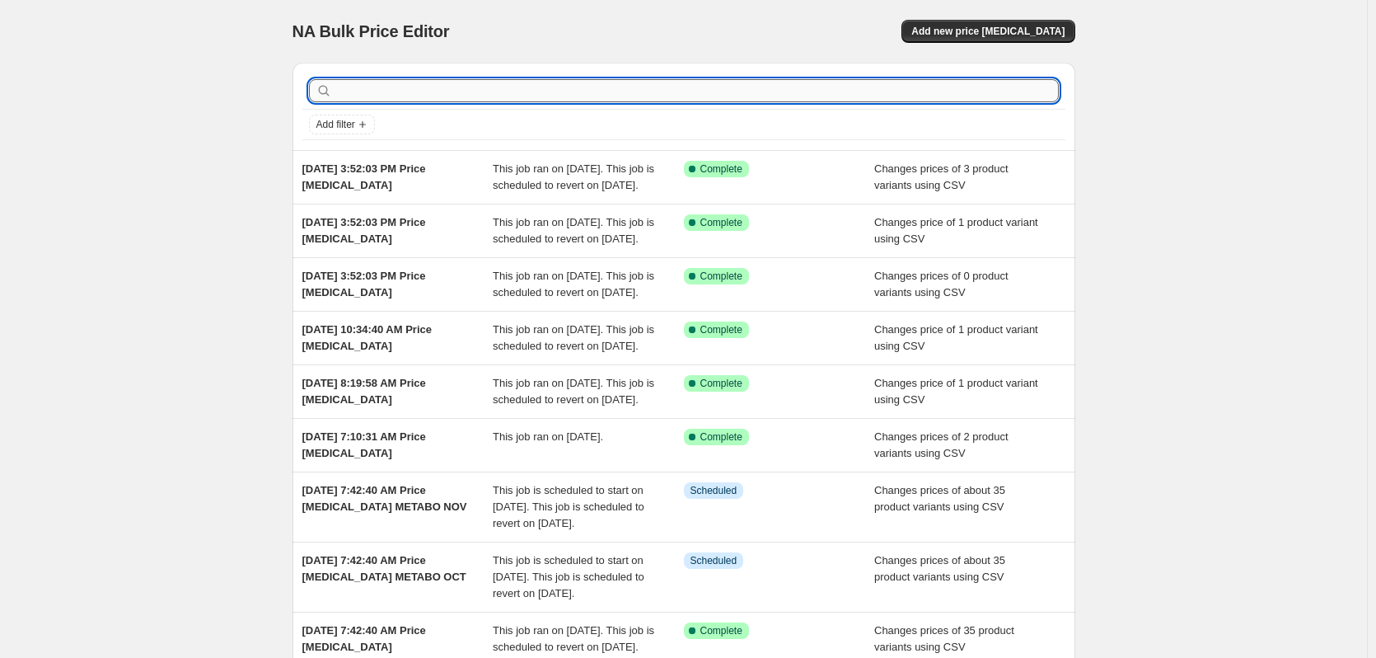
click at [550, 97] on input "text" at bounding box center [697, 90] width 724 height 23
paste input "METABO"
type input "METABO"
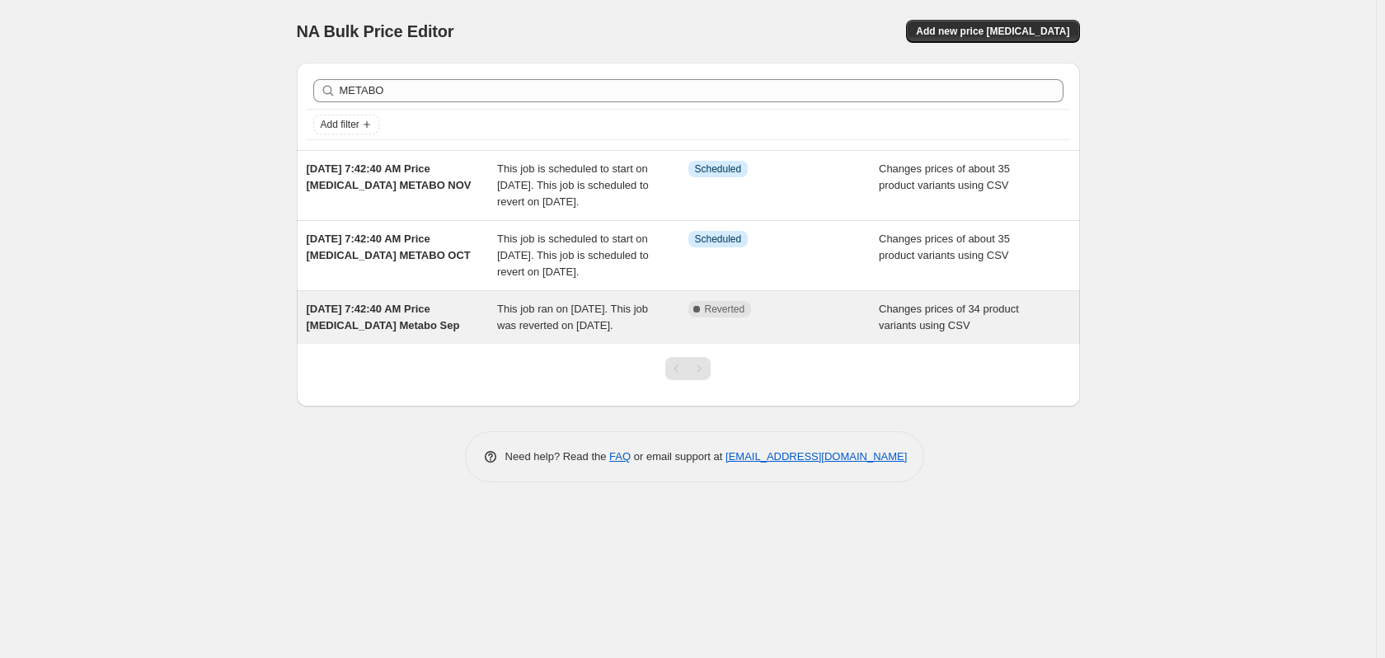
click at [569, 331] on span "This job ran on [DATE]. This job was reverted on [DATE]." at bounding box center [572, 316] width 151 height 29
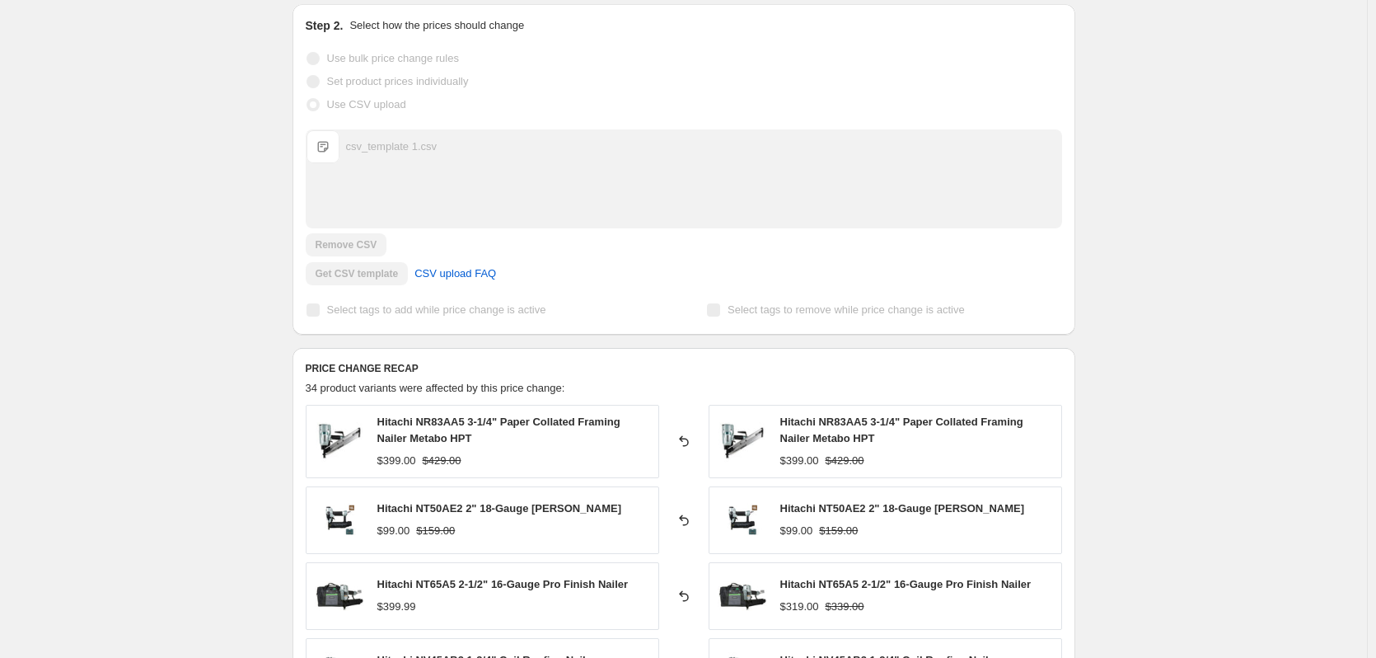
scroll to position [247, 0]
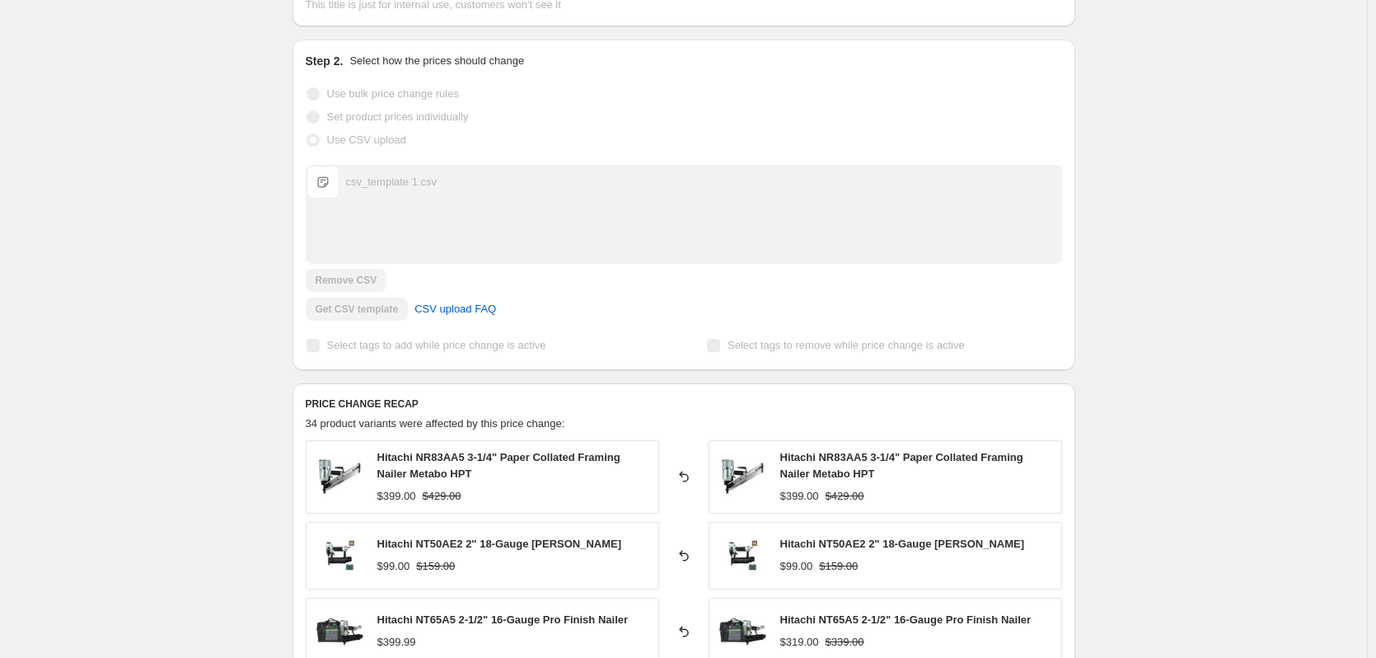
drag, startPoint x: 396, startPoint y: 185, endPoint x: 330, endPoint y: 176, distance: 65.7
click at [330, 176] on span "csv_template 1.csv" at bounding box center [323, 182] width 33 height 33
click at [330, 180] on span "csv_template 1.csv" at bounding box center [323, 182] width 33 height 33
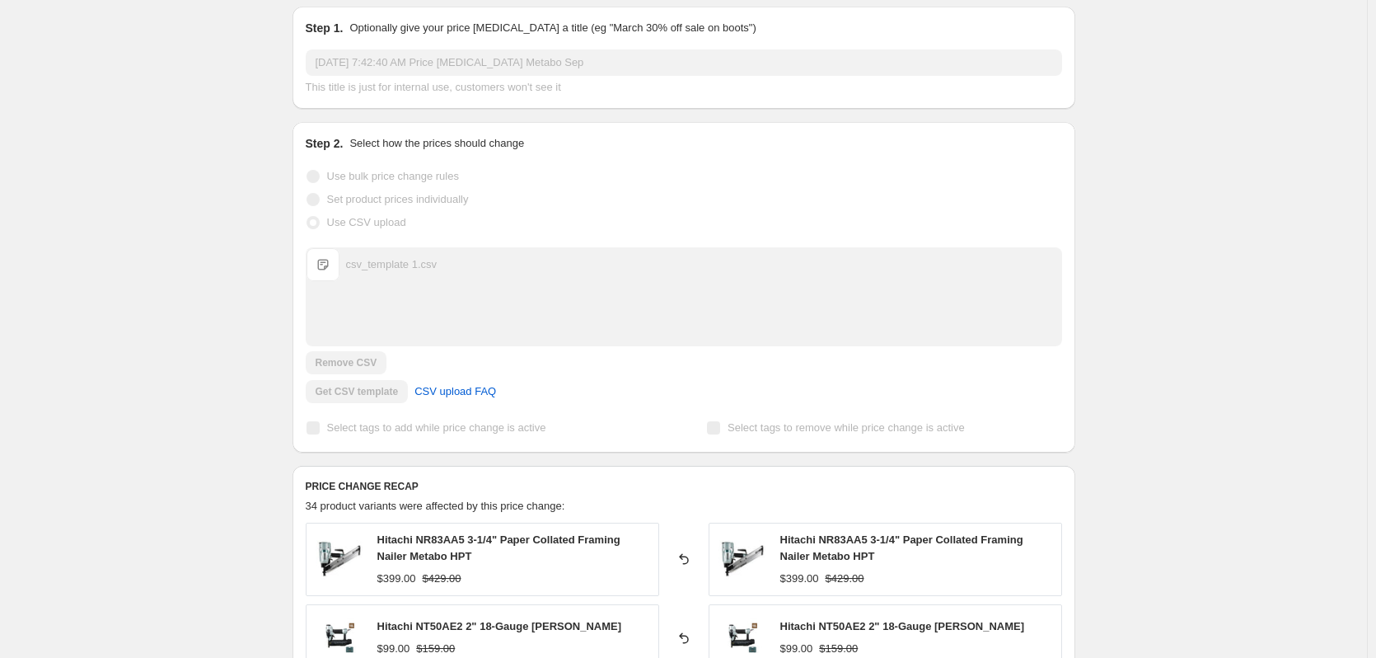
click at [351, 148] on div "Step 2. Select how the prices should change" at bounding box center [684, 143] width 757 height 16
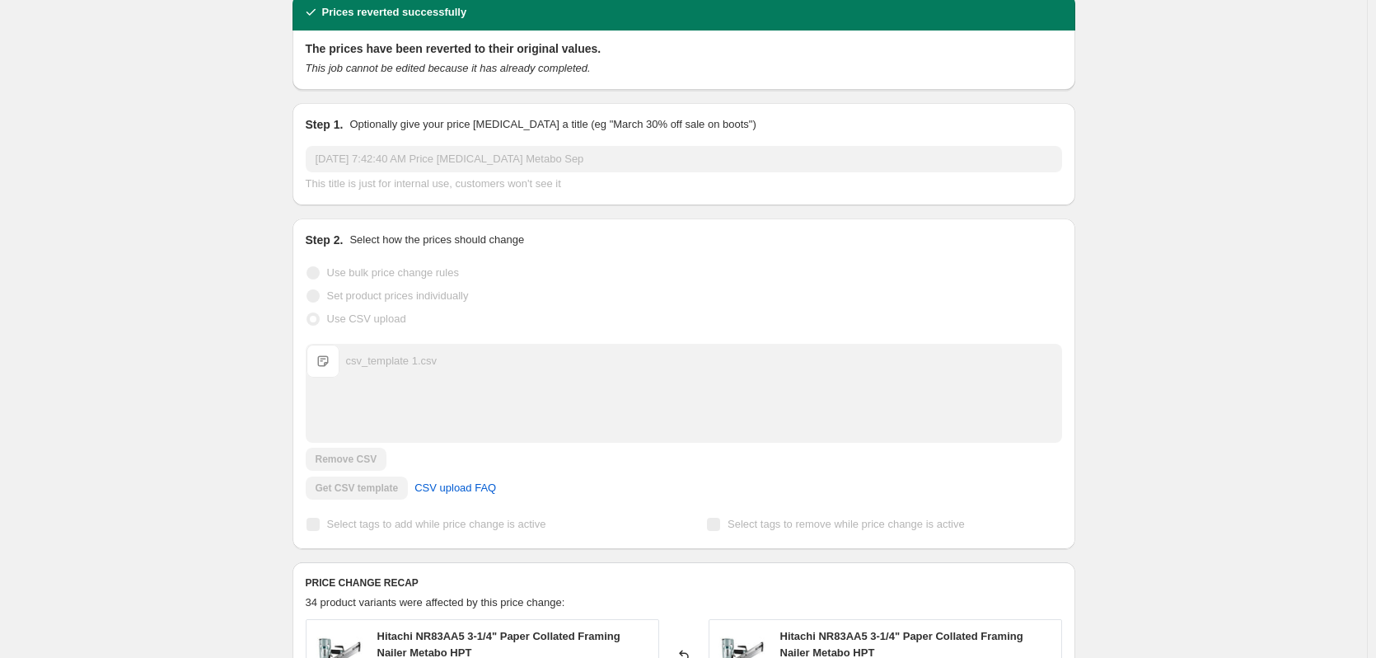
scroll to position [0, 0]
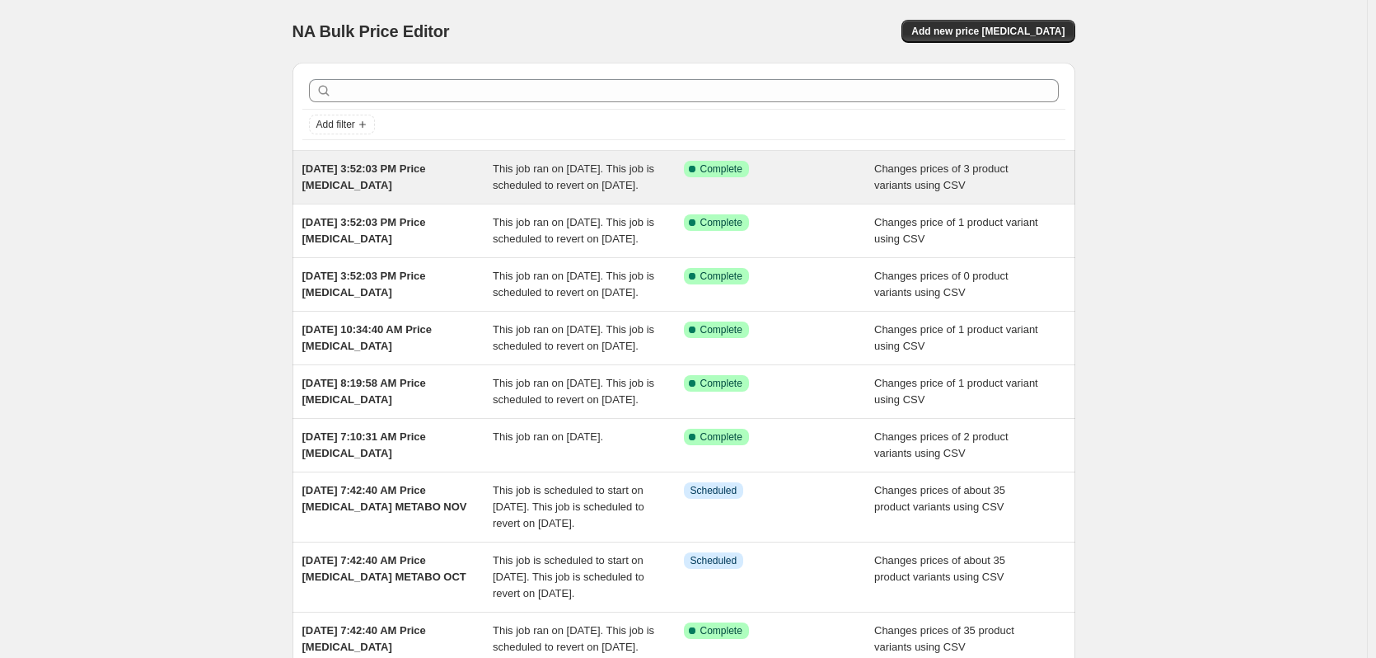
click at [625, 174] on span "This job ran on [DATE]. This job is scheduled to revert on [DATE]." at bounding box center [574, 176] width 162 height 29
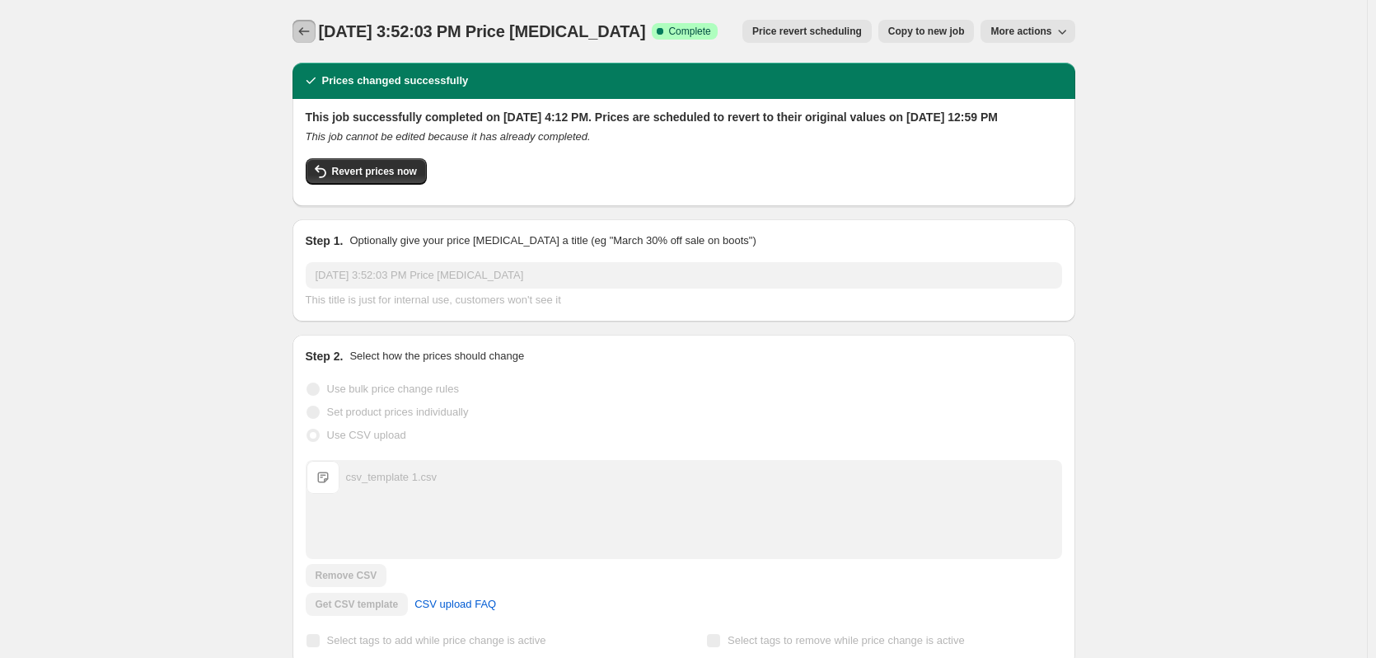
click at [308, 28] on icon "Price change jobs" at bounding box center [304, 31] width 16 height 16
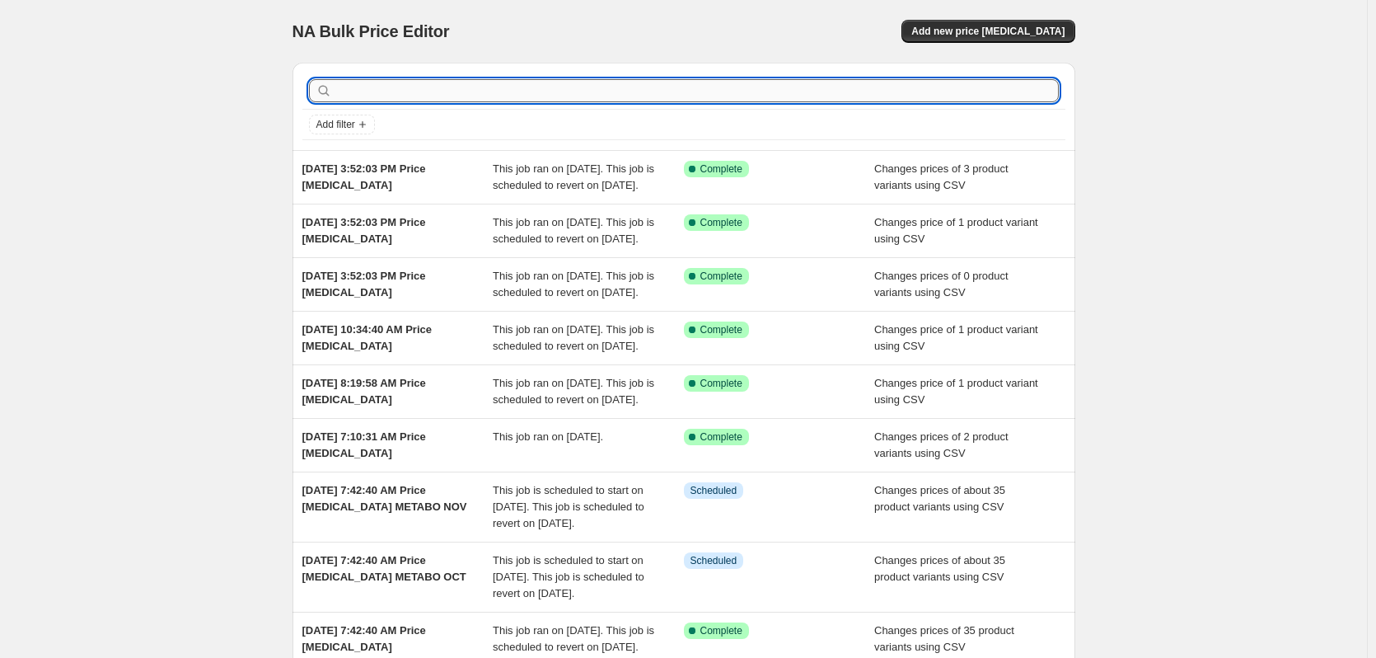
click at [465, 95] on input "text" at bounding box center [697, 90] width 724 height 23
type input "dewalt"
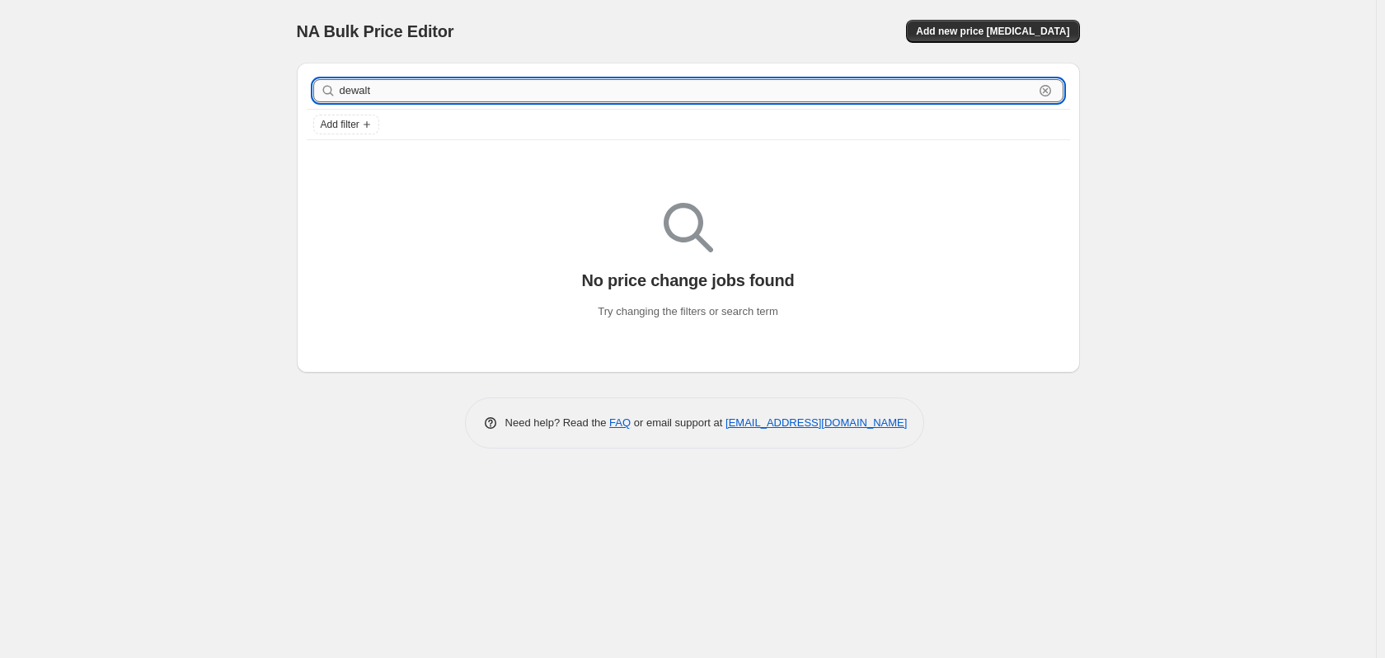
click at [487, 100] on input "dewalt" at bounding box center [687, 90] width 694 height 23
type input "d"
